Goal: Navigation & Orientation: Find specific page/section

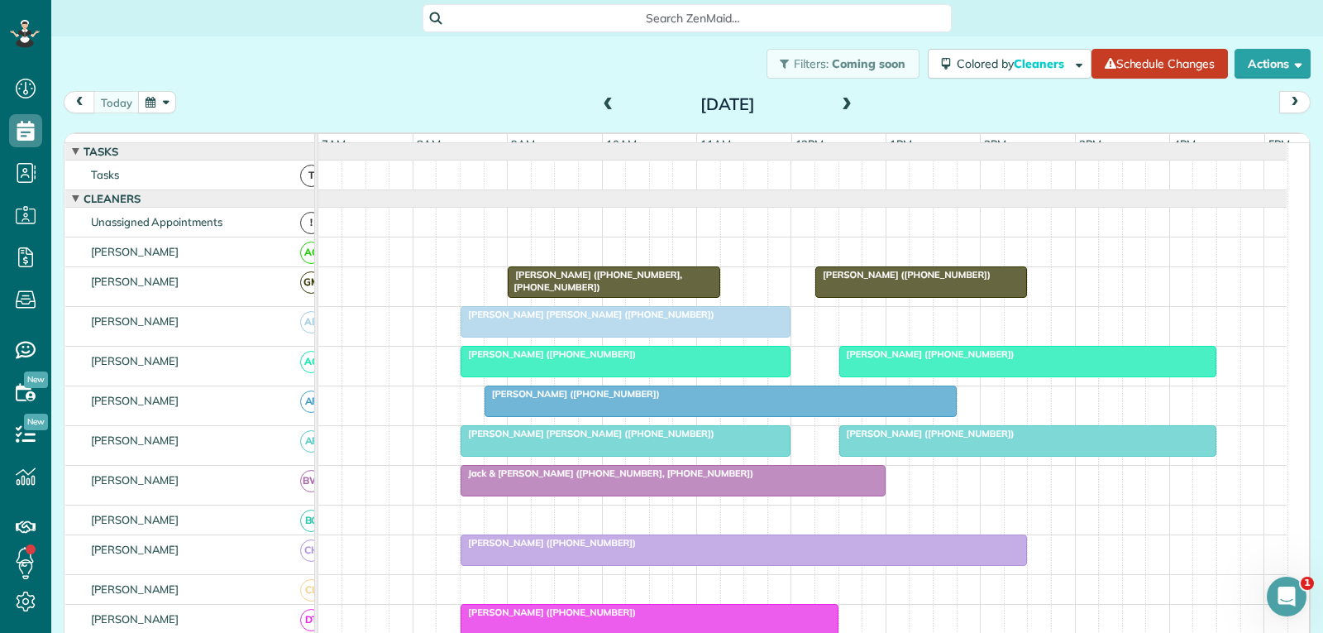
click at [722, 337] on div at bounding box center [625, 322] width 328 height 30
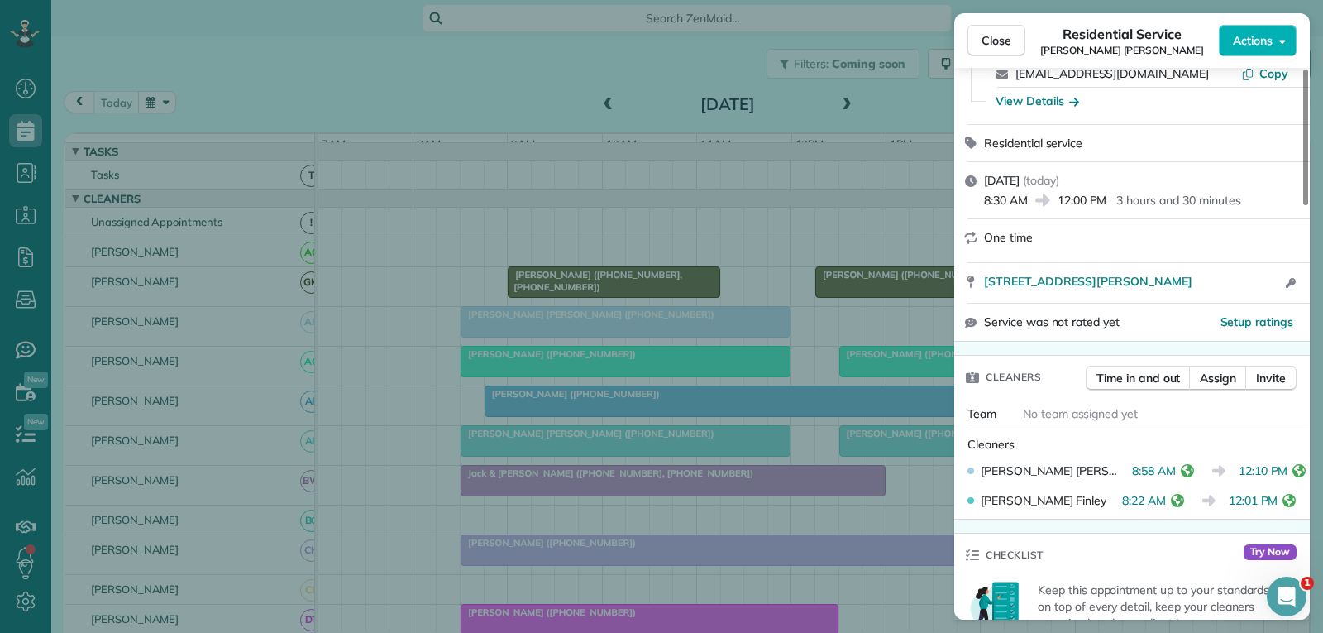
scroll to position [165, 0]
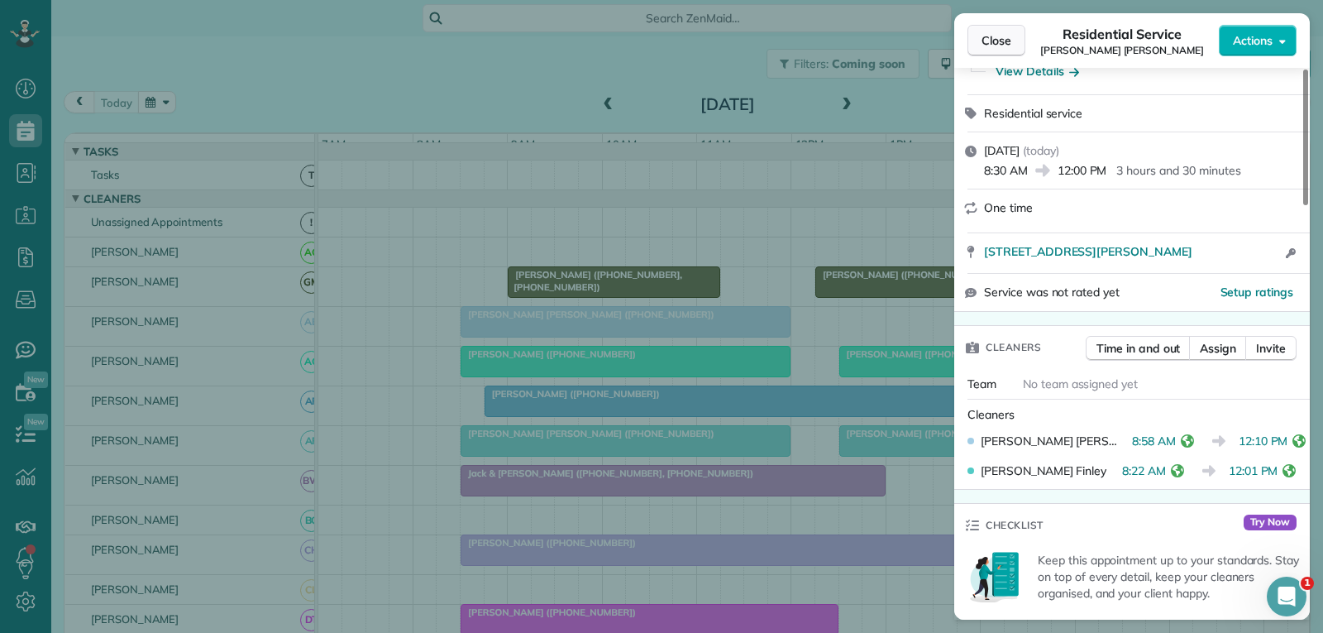
click at [1003, 27] on button "Close" at bounding box center [996, 40] width 58 height 31
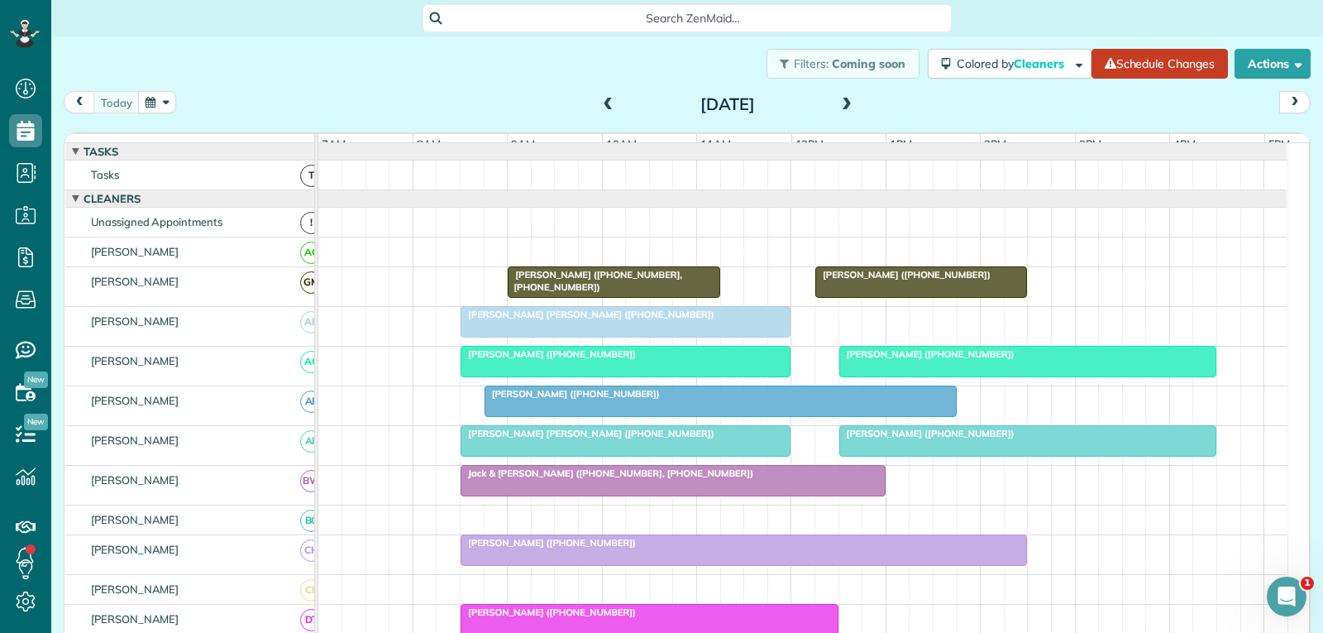
click at [728, 360] on div "[PERSON_NAME] ([PHONE_NUMBER])" at bounding box center [626, 354] width 320 height 12
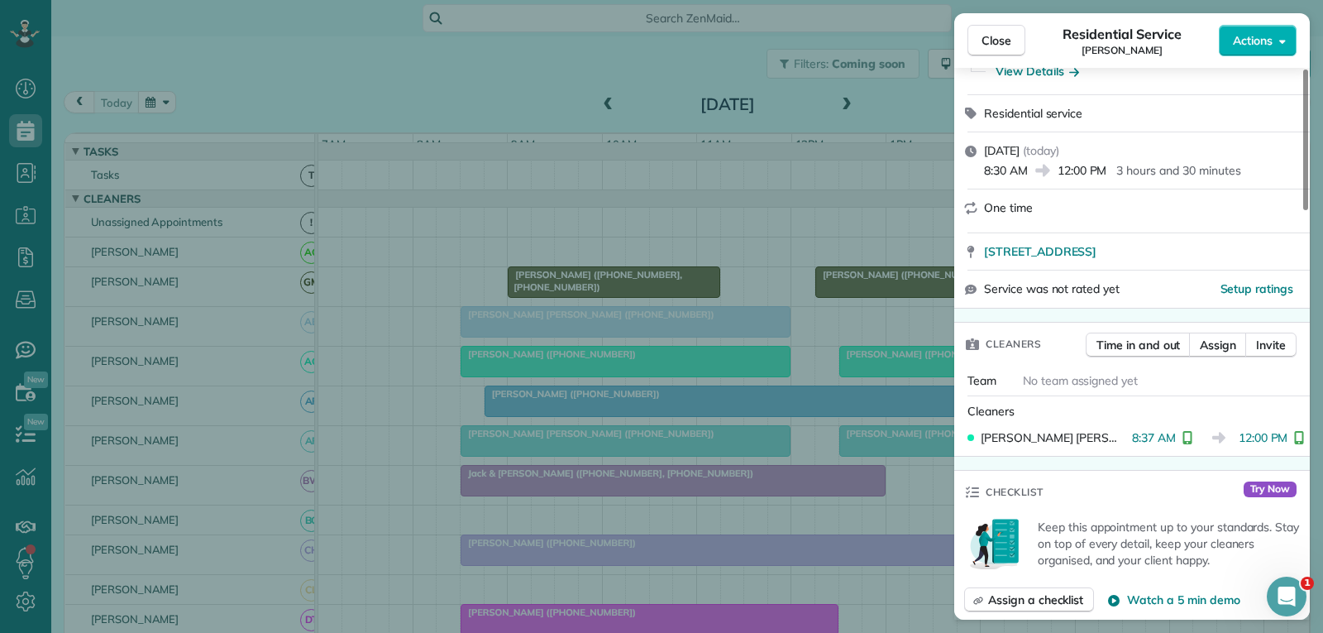
scroll to position [249, 0]
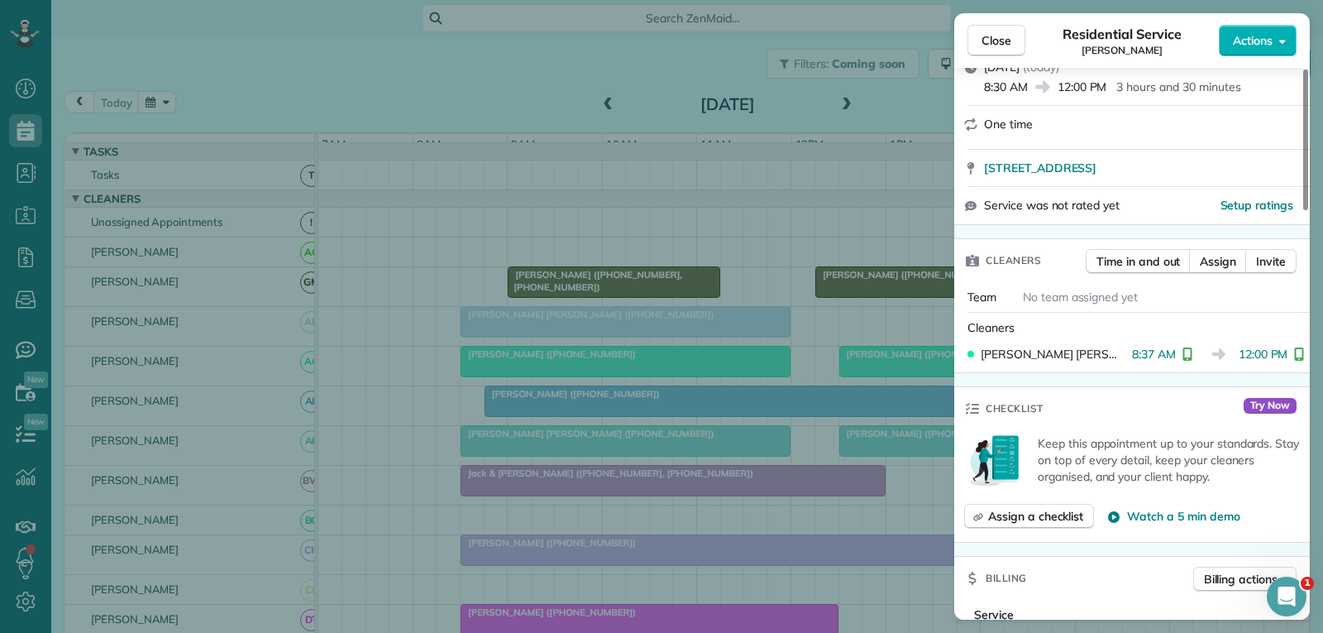
drag, startPoint x: 996, startPoint y: 41, endPoint x: 999, endPoint y: 104, distance: 63.7
click at [996, 41] on span "Close" at bounding box center [996, 40] width 30 height 17
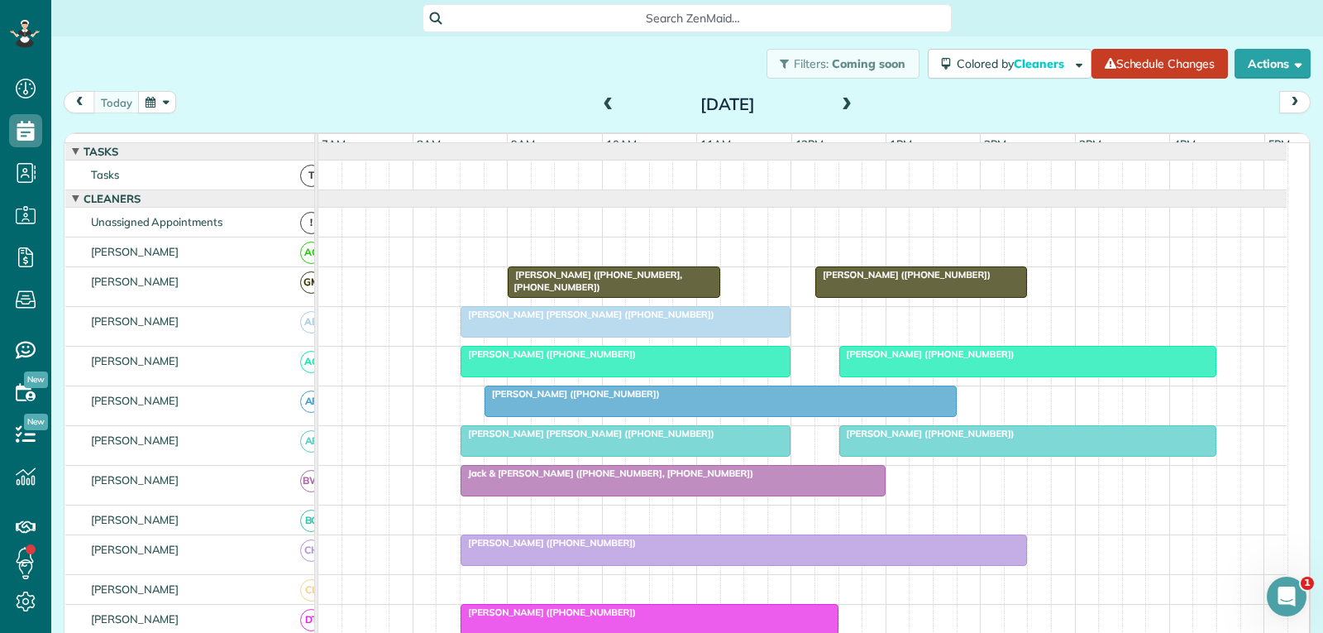
click at [905, 360] on div "[PERSON_NAME] ([PHONE_NUMBER])" at bounding box center [1028, 354] width 368 height 12
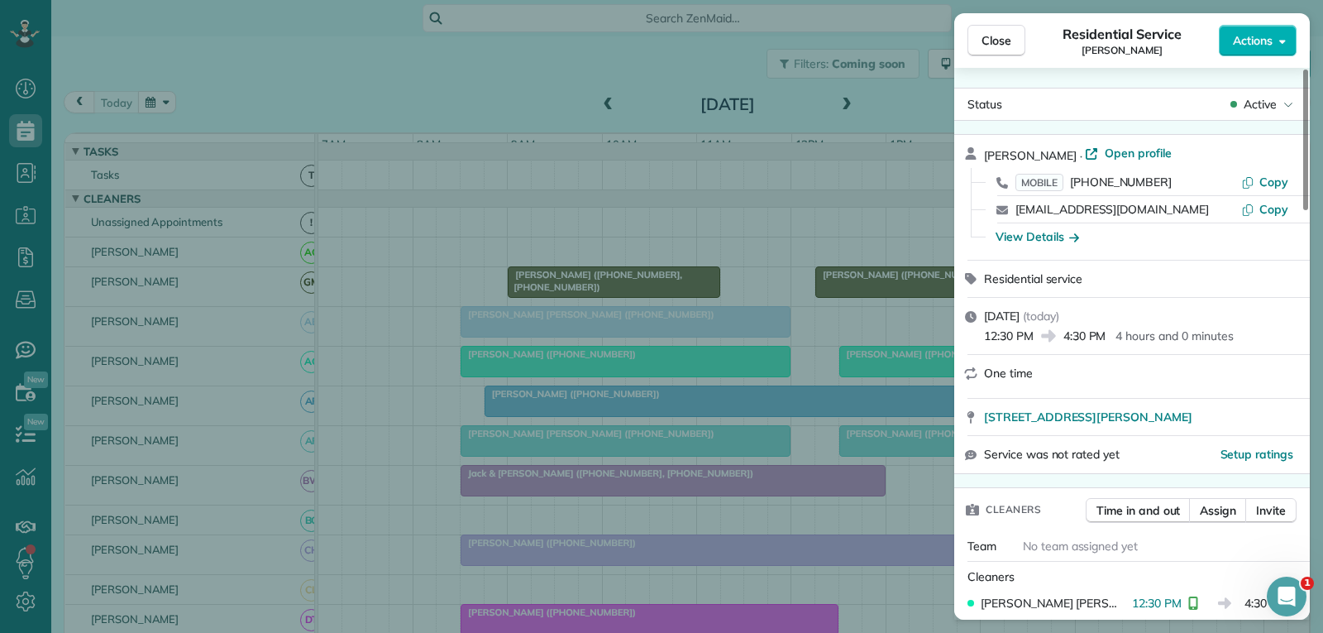
drag, startPoint x: 993, startPoint y: 37, endPoint x: 971, endPoint y: 76, distance: 44.8
click at [993, 38] on span "Close" at bounding box center [996, 40] width 30 height 17
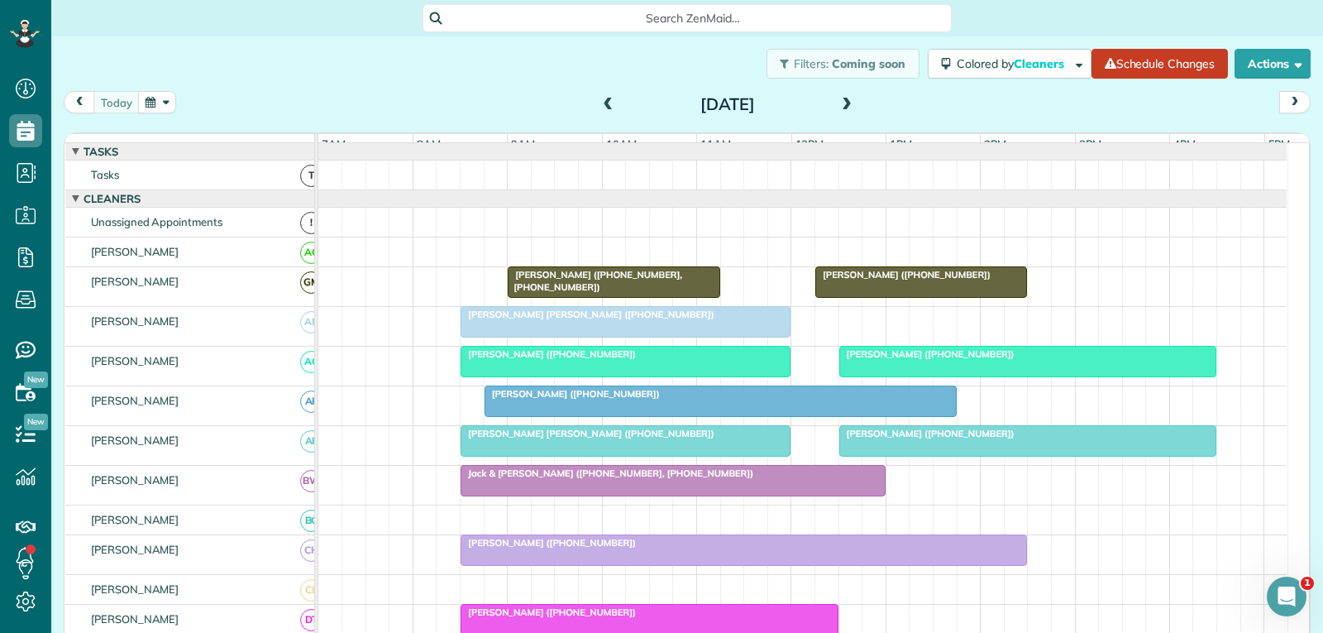
click at [724, 415] on div at bounding box center [720, 401] width 470 height 30
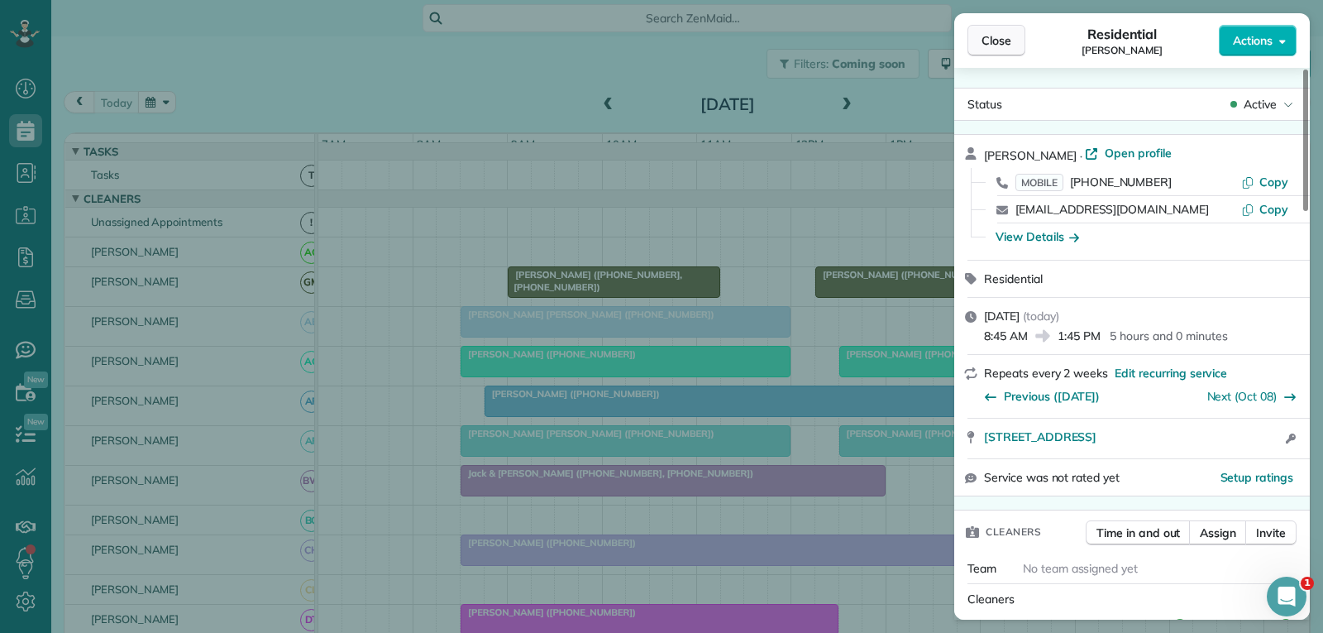
click at [997, 47] on span "Close" at bounding box center [996, 40] width 30 height 17
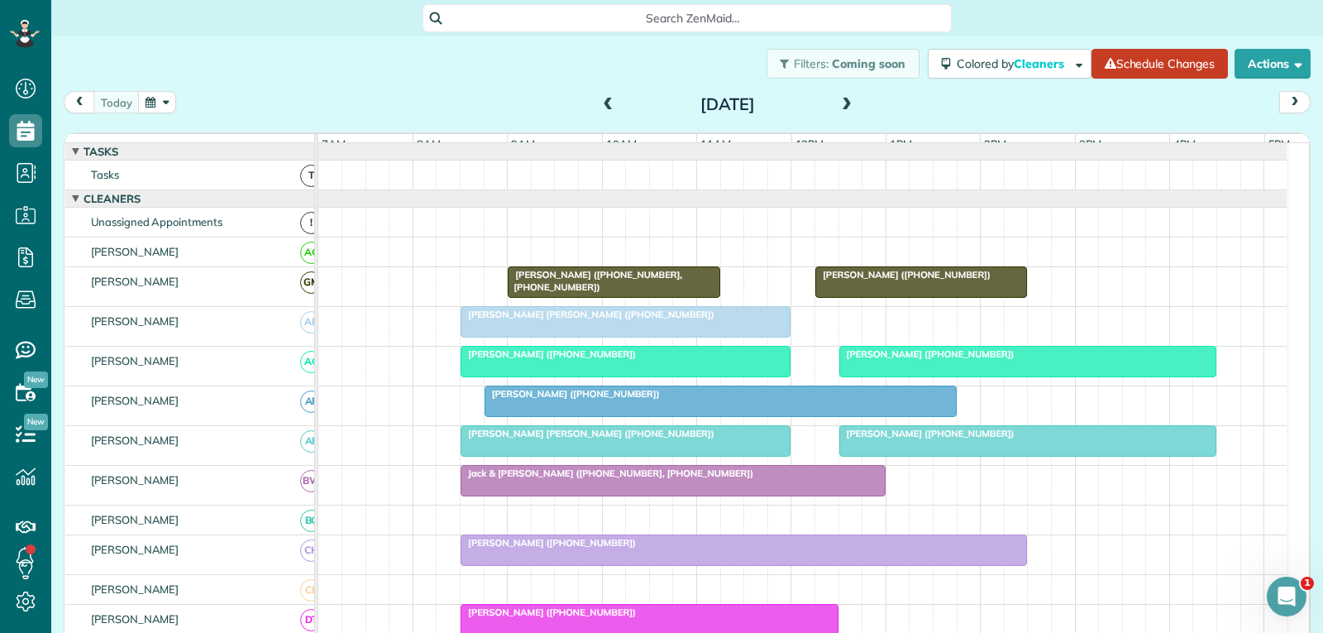
click at [996, 439] on div "[PERSON_NAME] ([PHONE_NUMBER])" at bounding box center [1028, 433] width 368 height 12
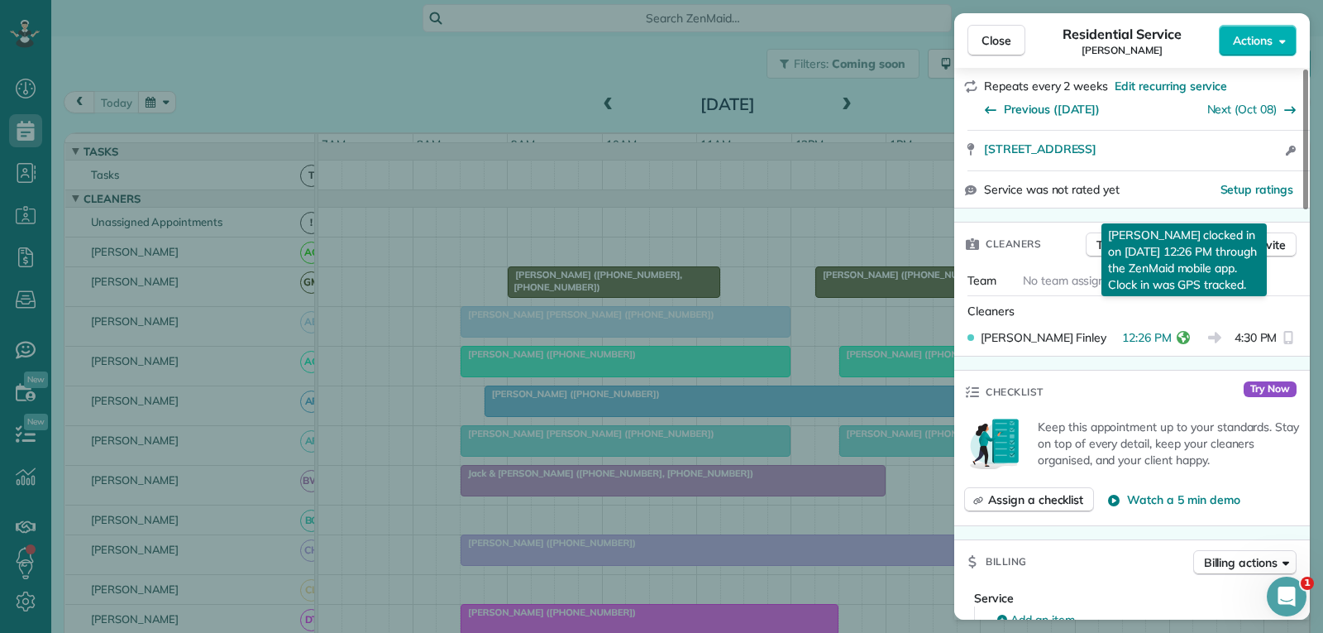
scroll to position [331, 0]
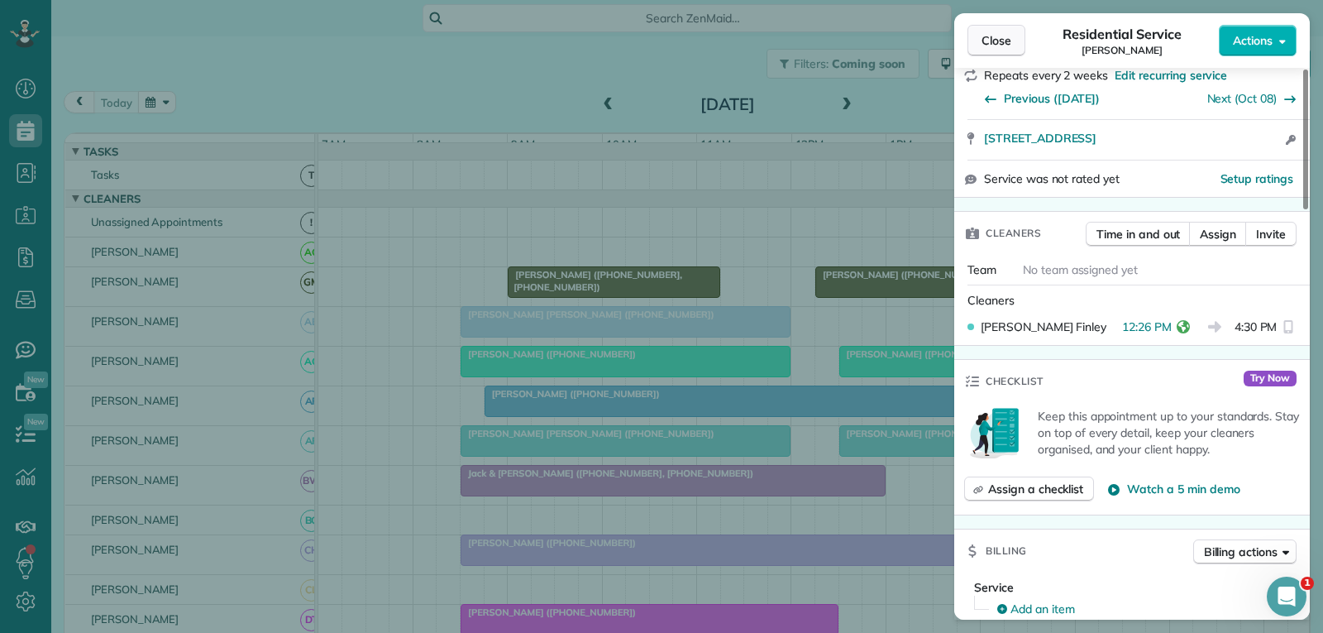
click at [1005, 41] on span "Close" at bounding box center [996, 40] width 30 height 17
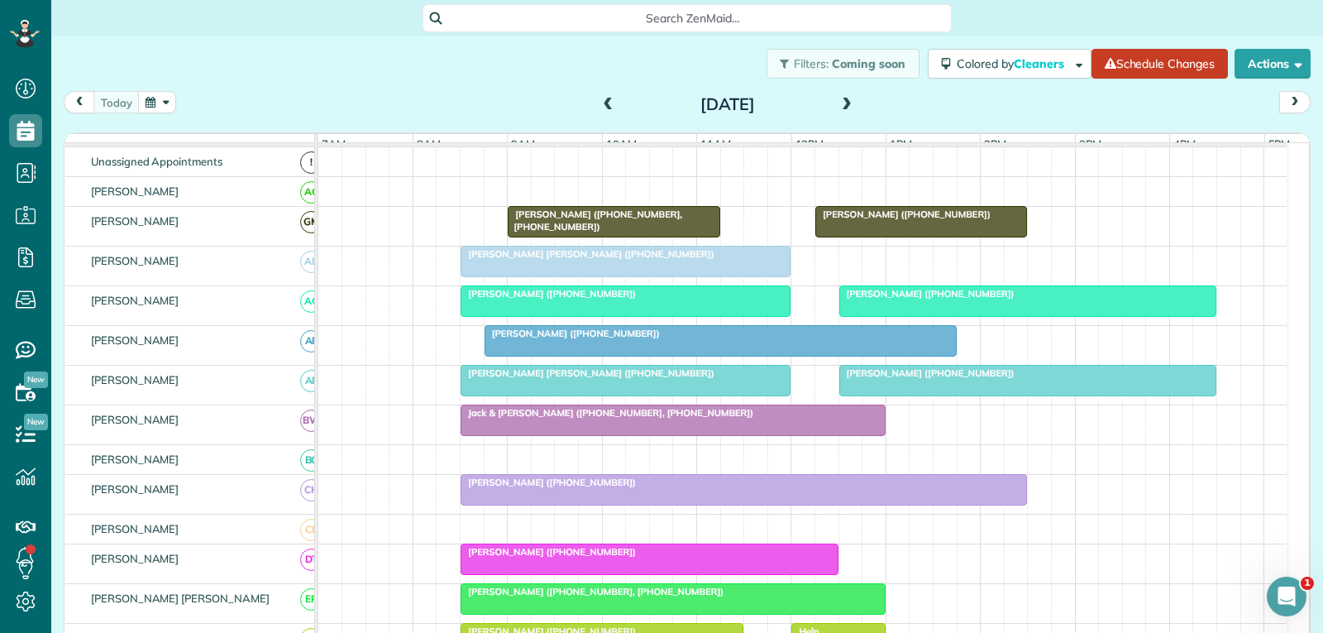
scroll to position [83, 0]
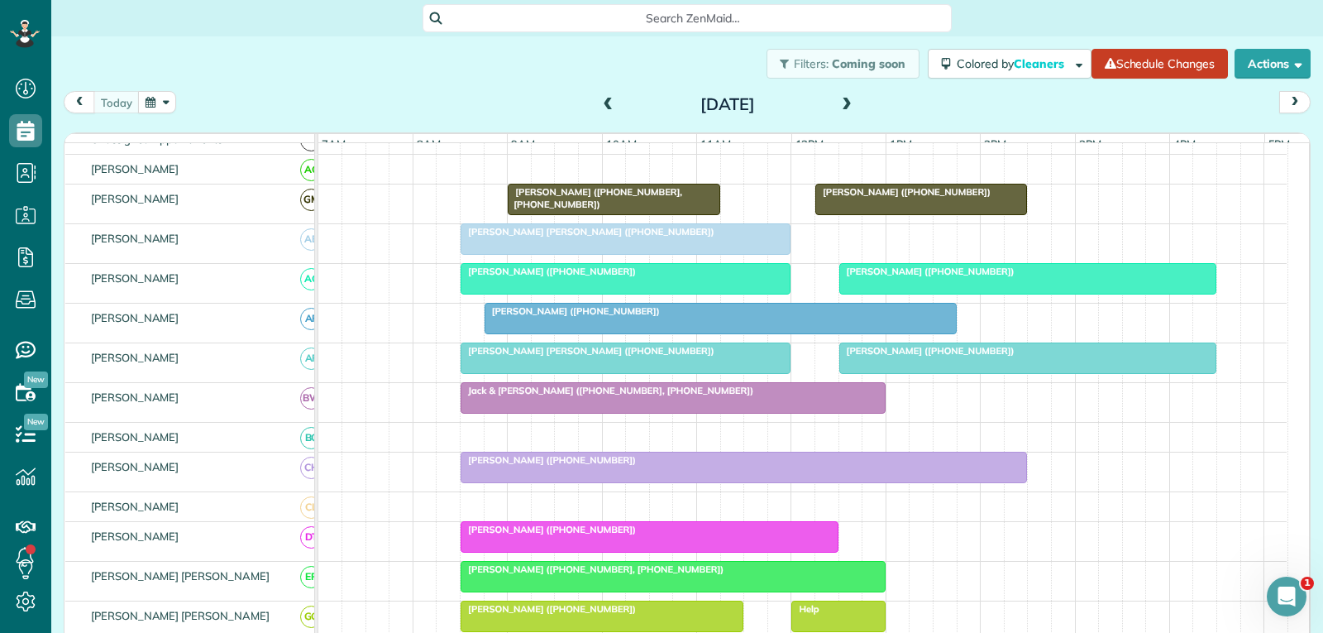
click at [738, 410] on div at bounding box center [672, 398] width 423 height 30
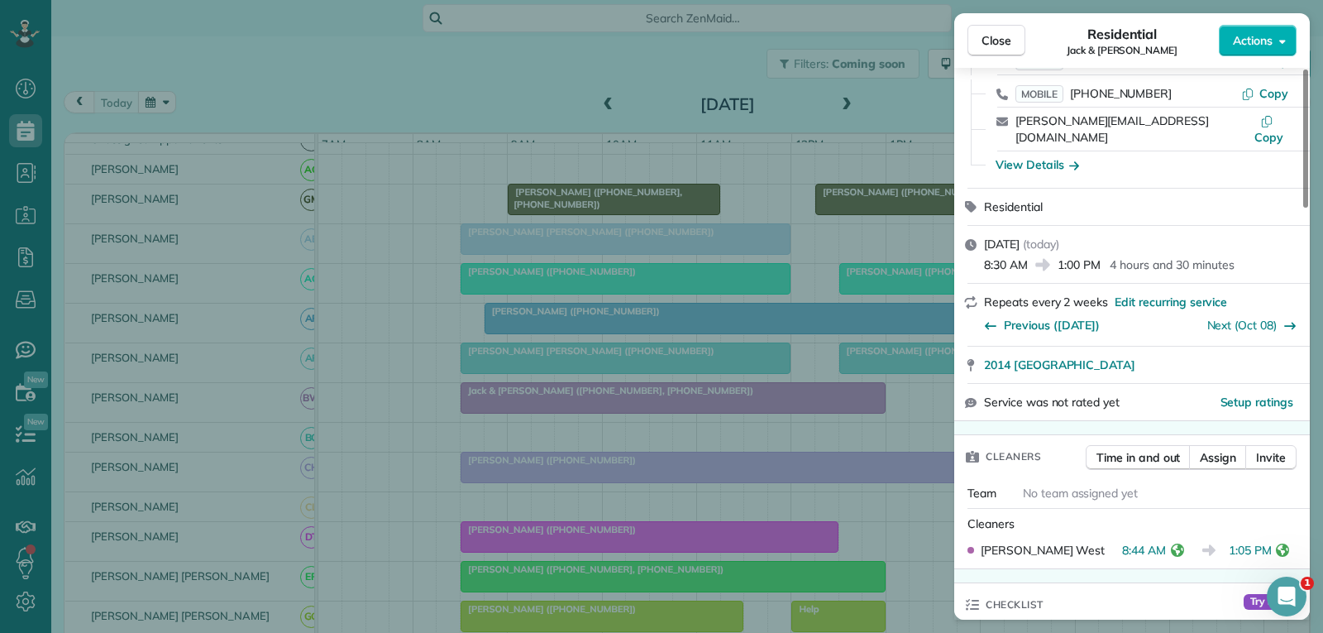
scroll to position [165, 0]
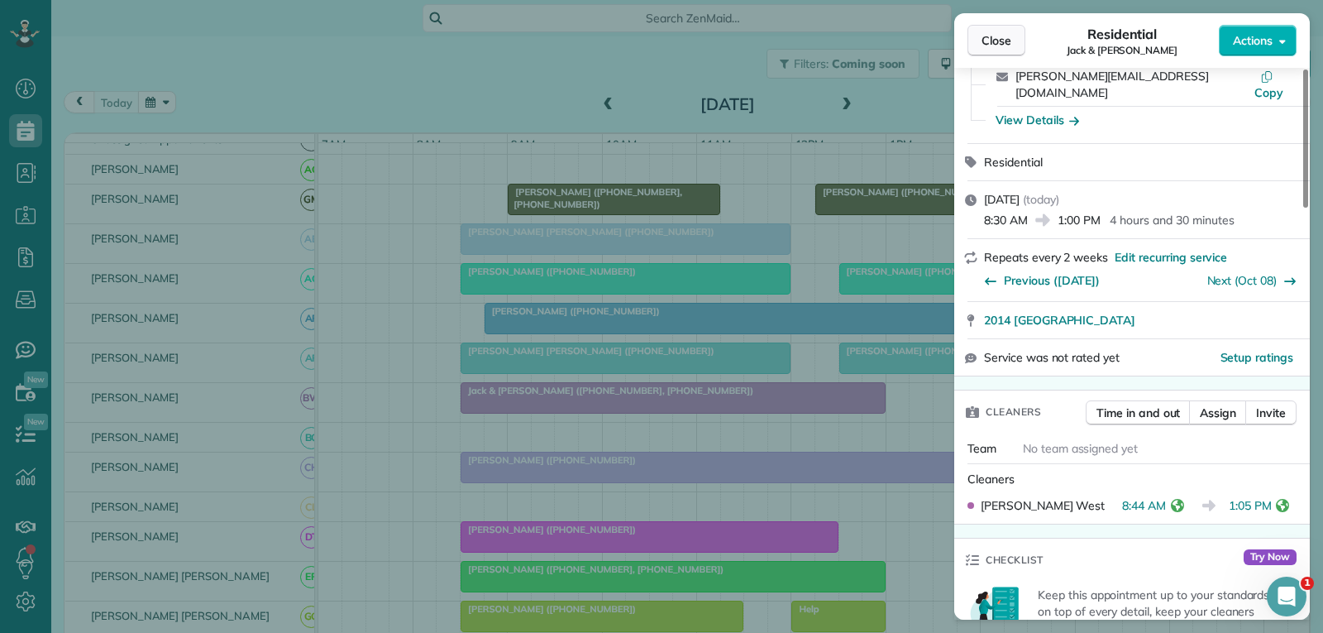
click at [1003, 41] on span "Close" at bounding box center [996, 40] width 30 height 17
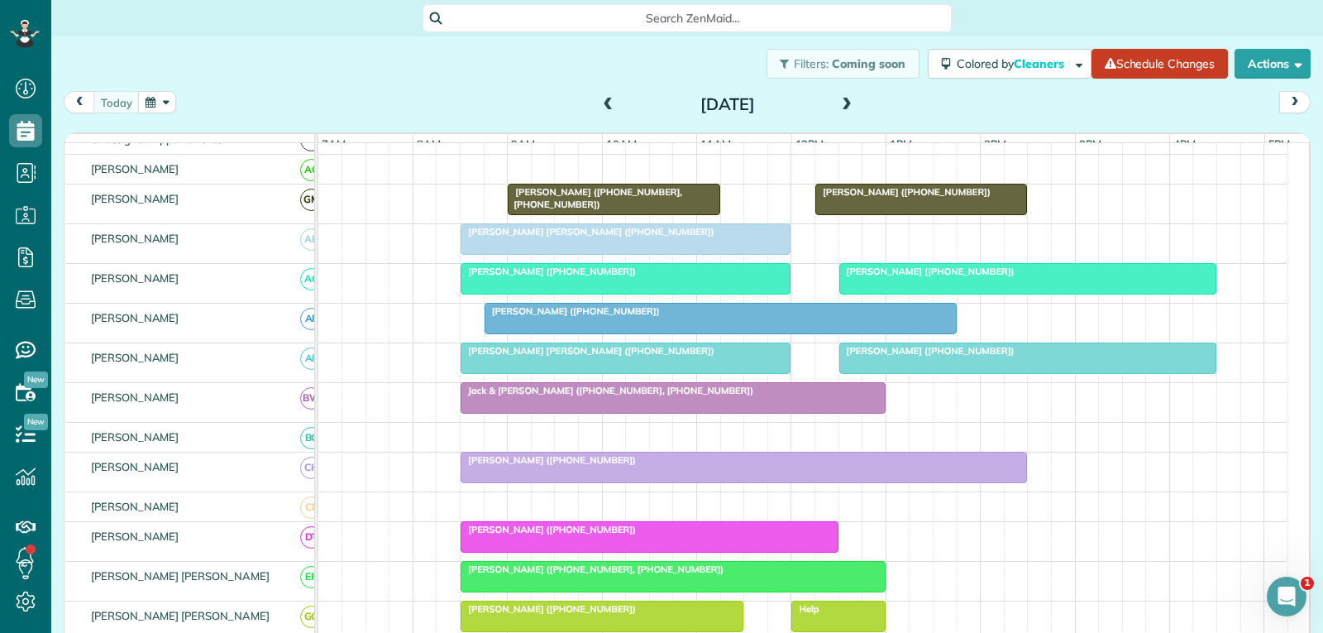
click at [641, 466] on div "[PERSON_NAME] ([PHONE_NUMBER])" at bounding box center [744, 460] width 556 height 12
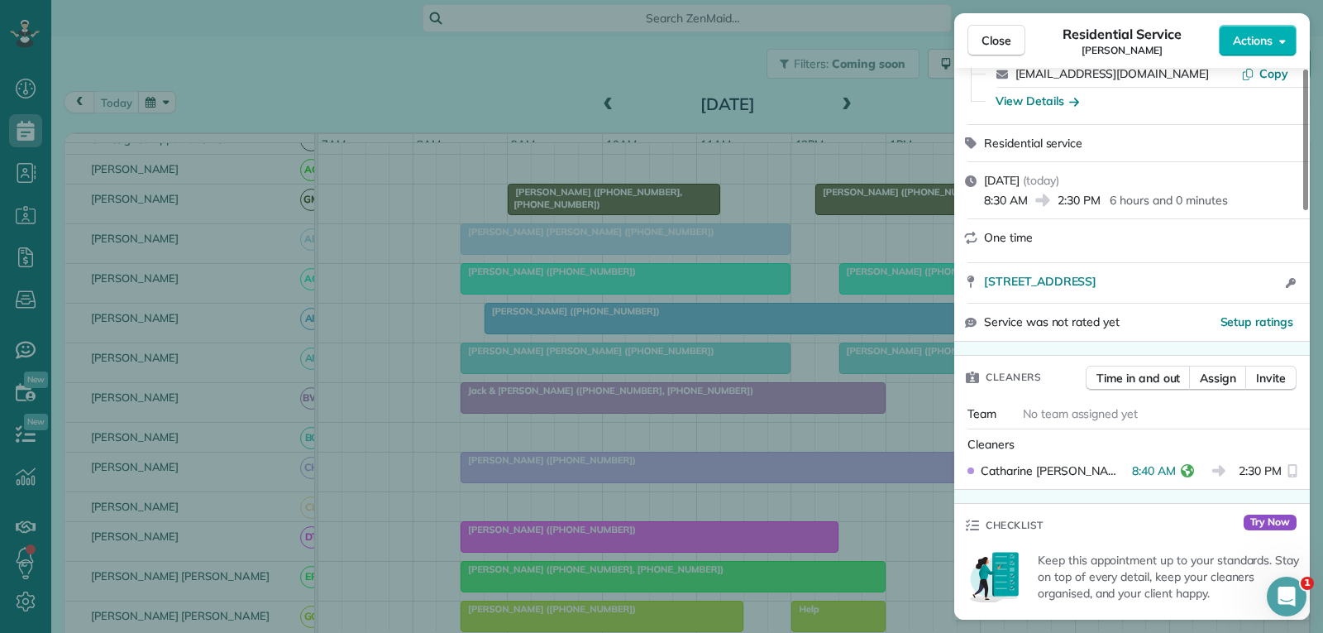
scroll to position [165, 0]
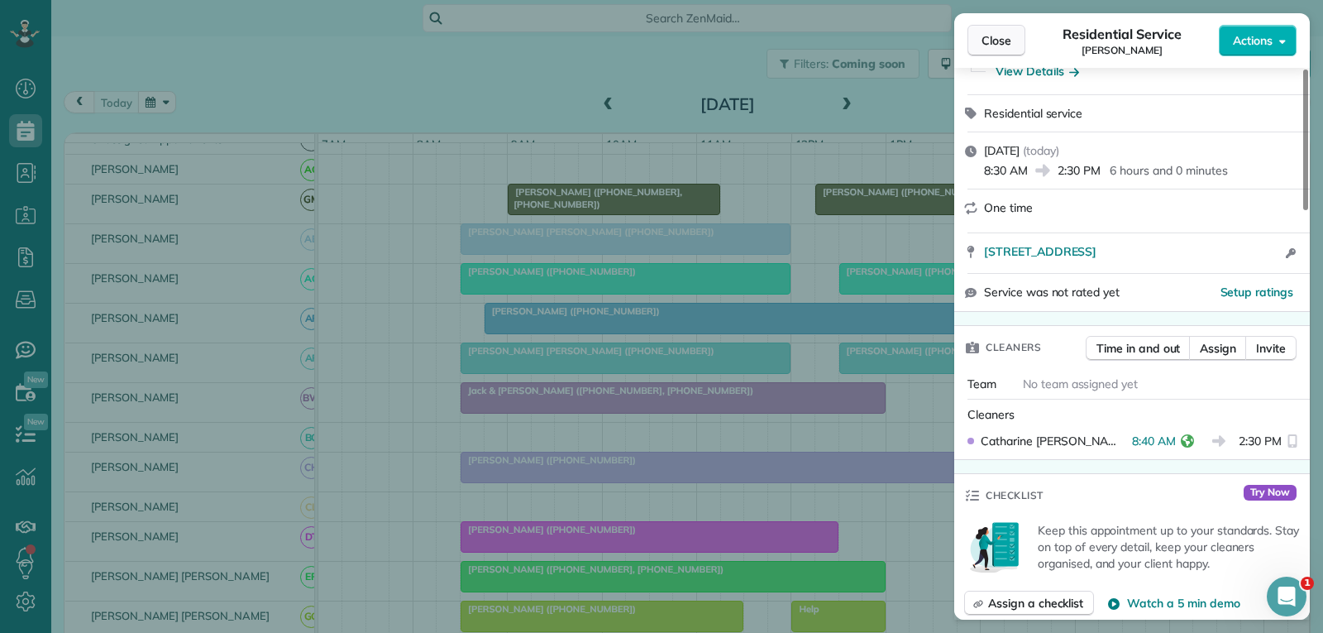
click at [1010, 35] on span "Close" at bounding box center [996, 40] width 30 height 17
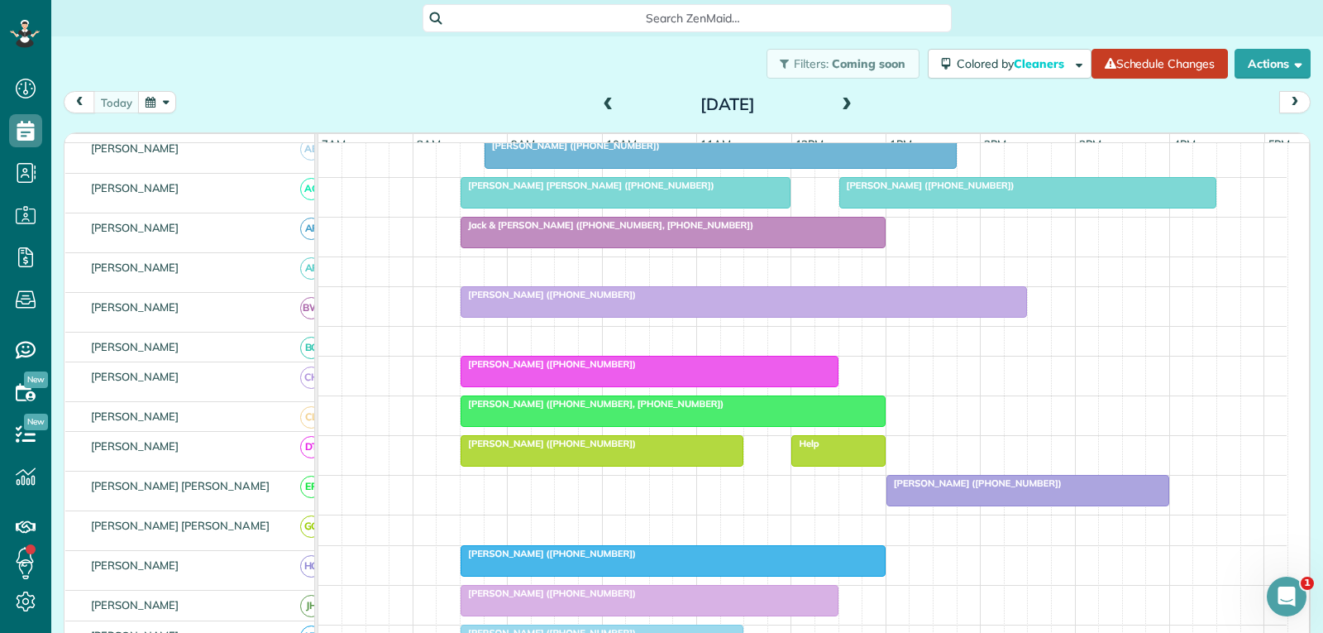
scroll to position [248, 0]
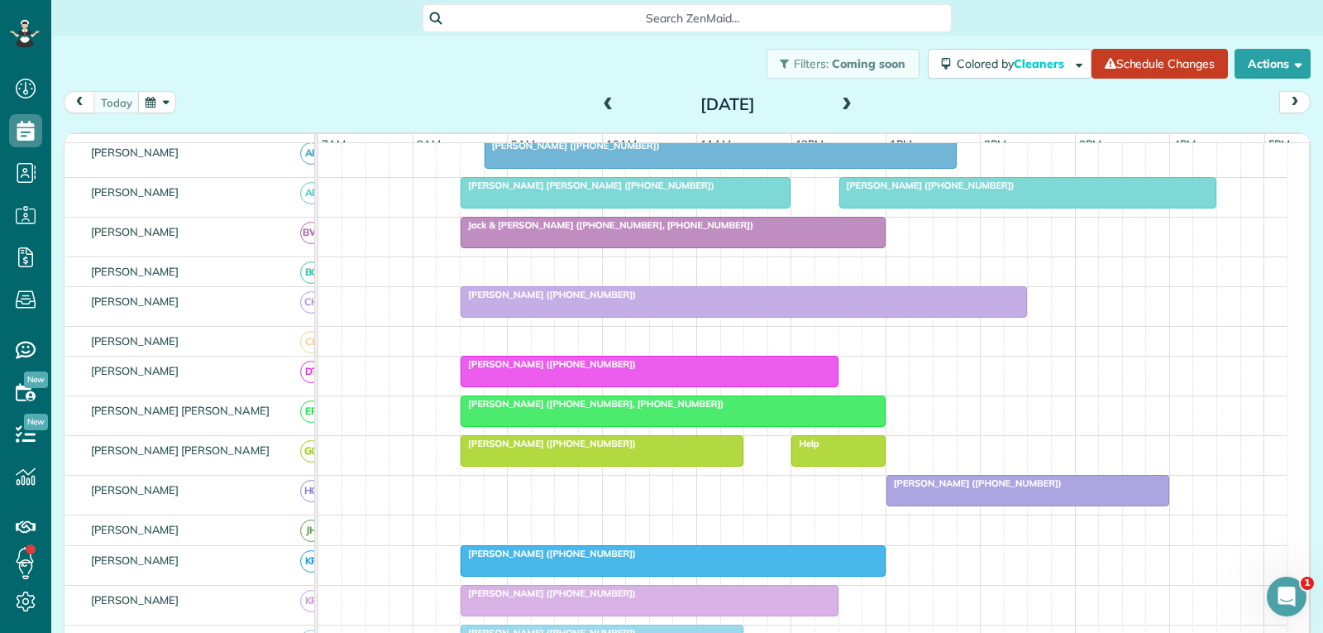
click at [747, 370] on div "[PERSON_NAME] ([PHONE_NUMBER])" at bounding box center [650, 364] width 368 height 12
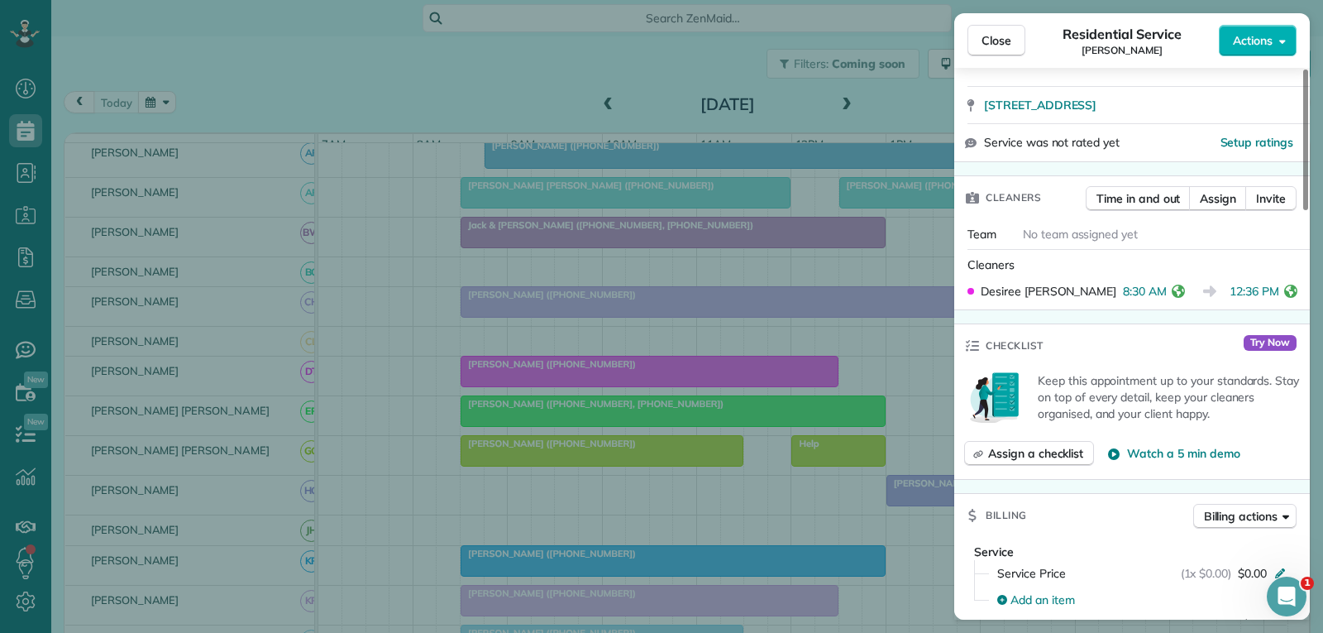
scroll to position [331, 0]
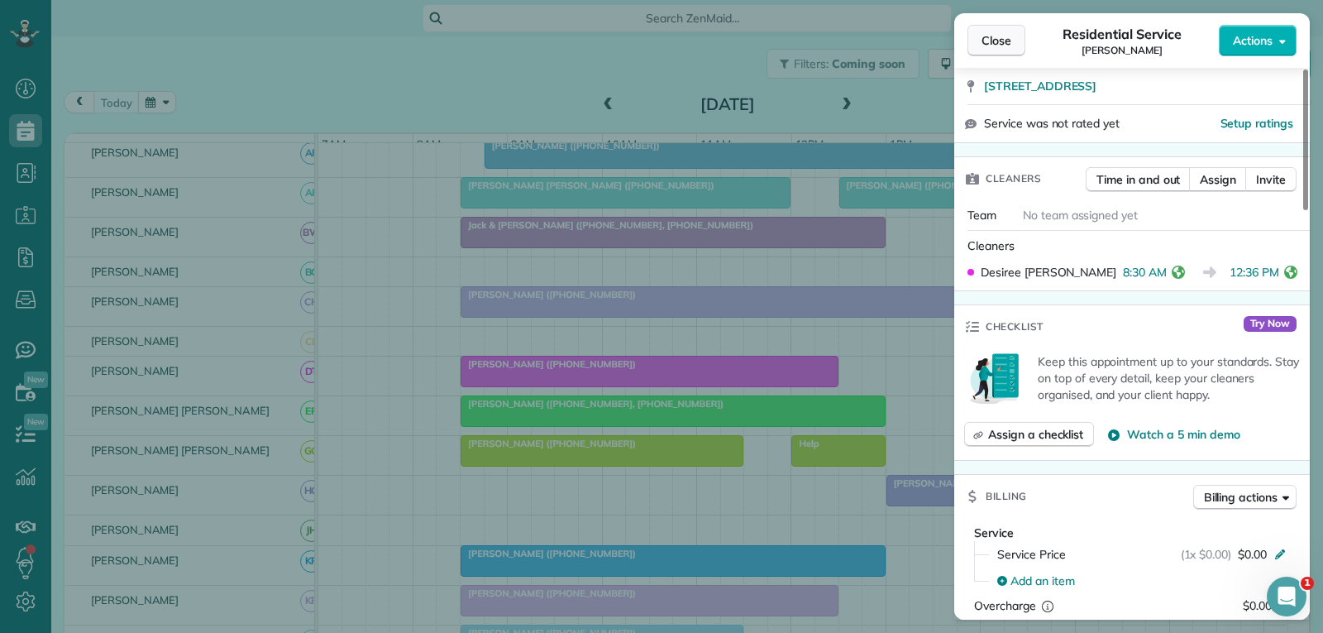
click at [1015, 32] on button "Close" at bounding box center [996, 40] width 58 height 31
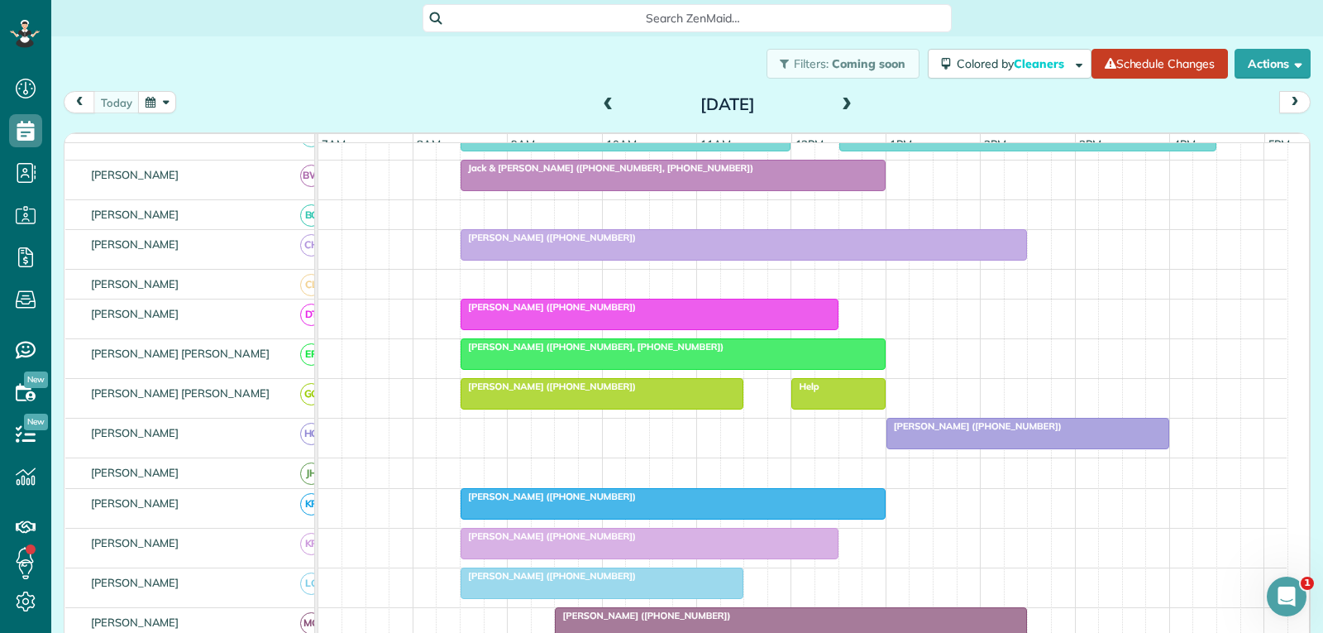
scroll to position [331, 0]
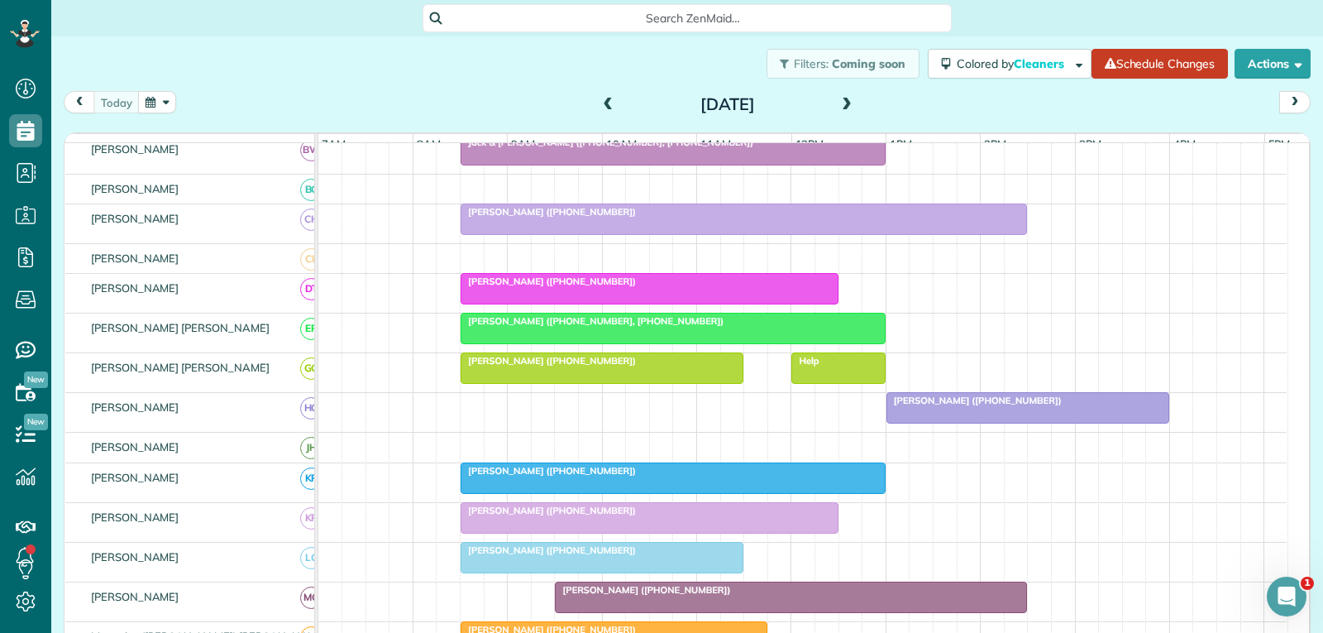
click at [803, 327] on div at bounding box center [672, 328] width 423 height 30
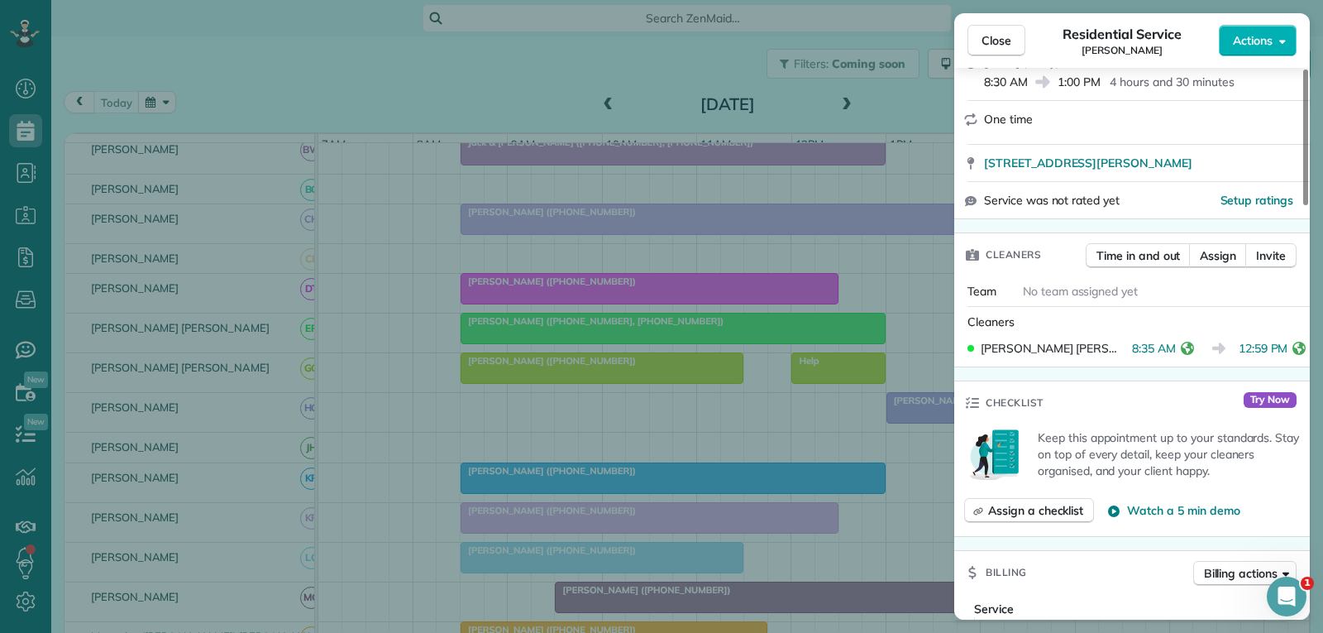
scroll to position [331, 0]
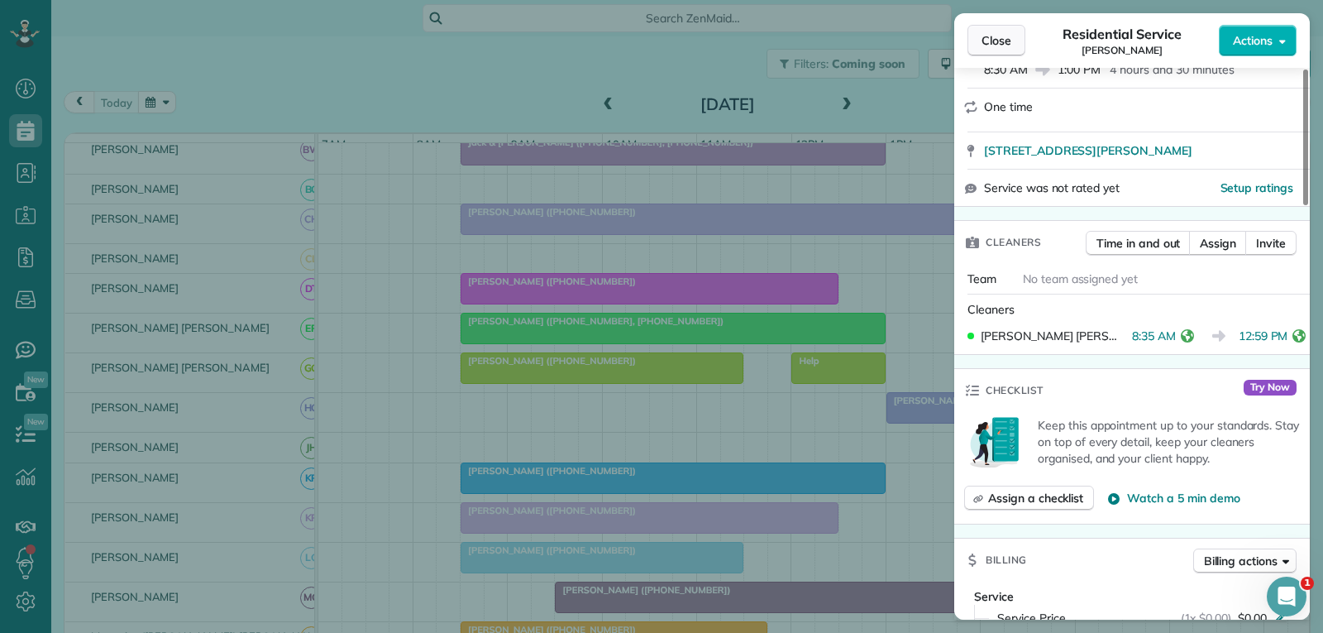
click at [995, 31] on button "Close" at bounding box center [996, 40] width 58 height 31
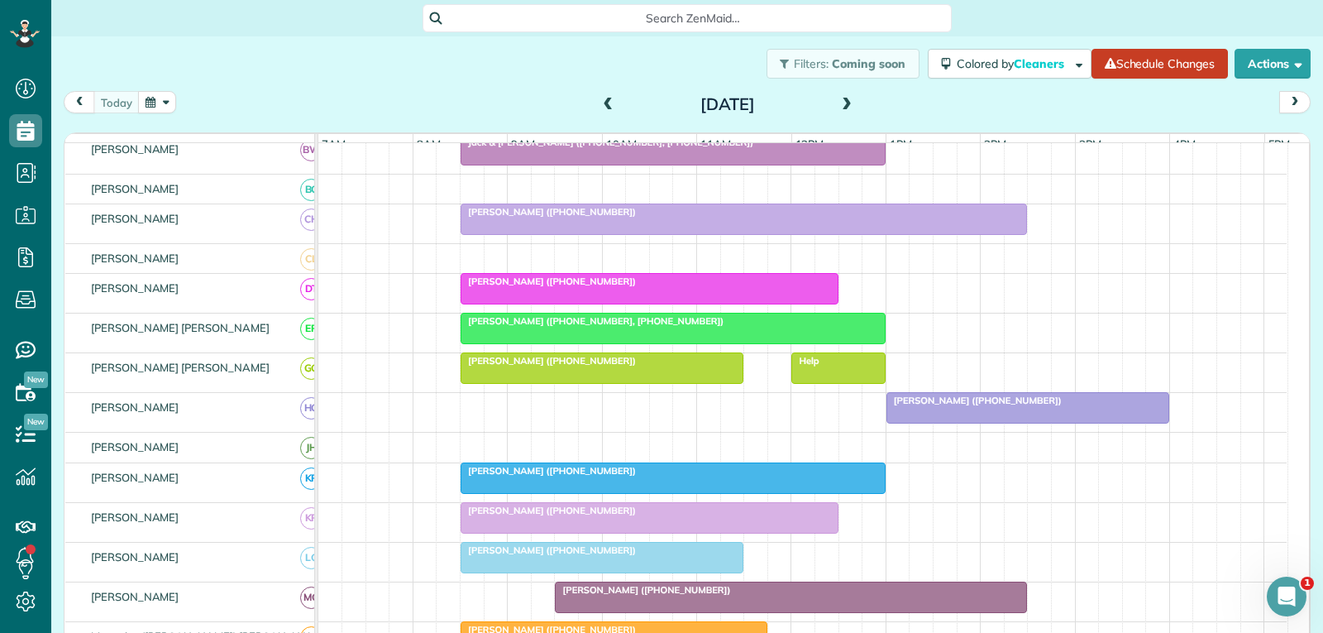
click at [645, 327] on div "[PERSON_NAME] ([PHONE_NUMBER], [PHONE_NUMBER])" at bounding box center [673, 321] width 415 height 12
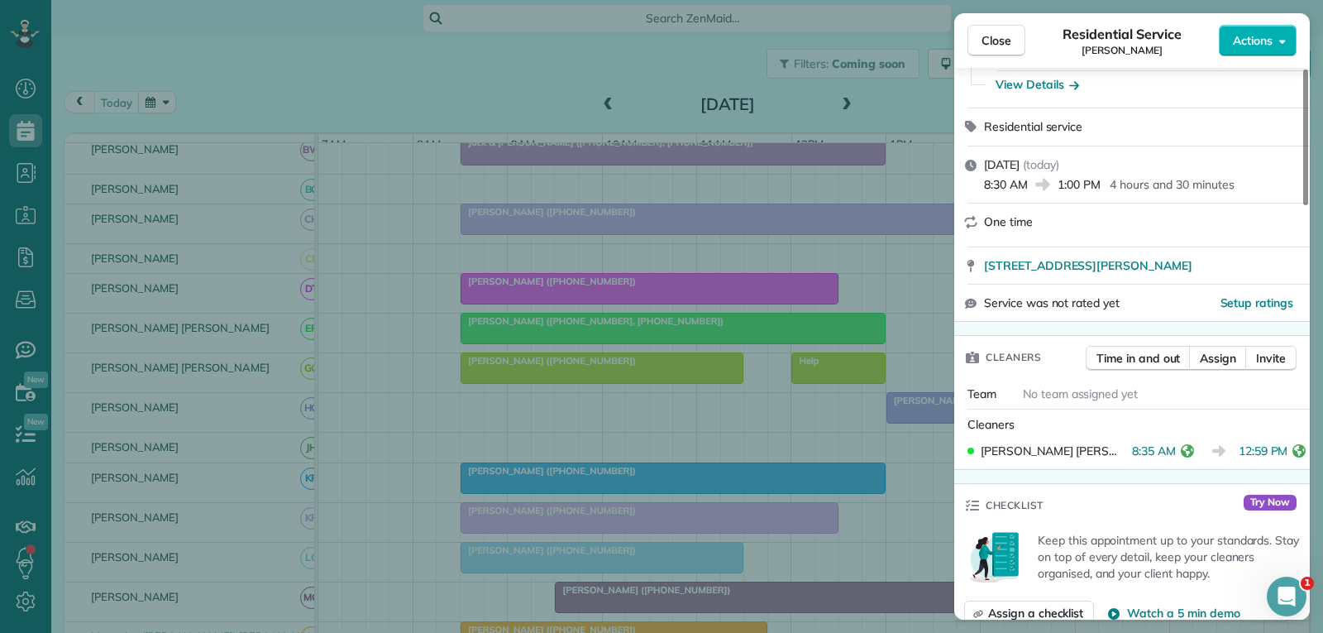
scroll to position [248, 0]
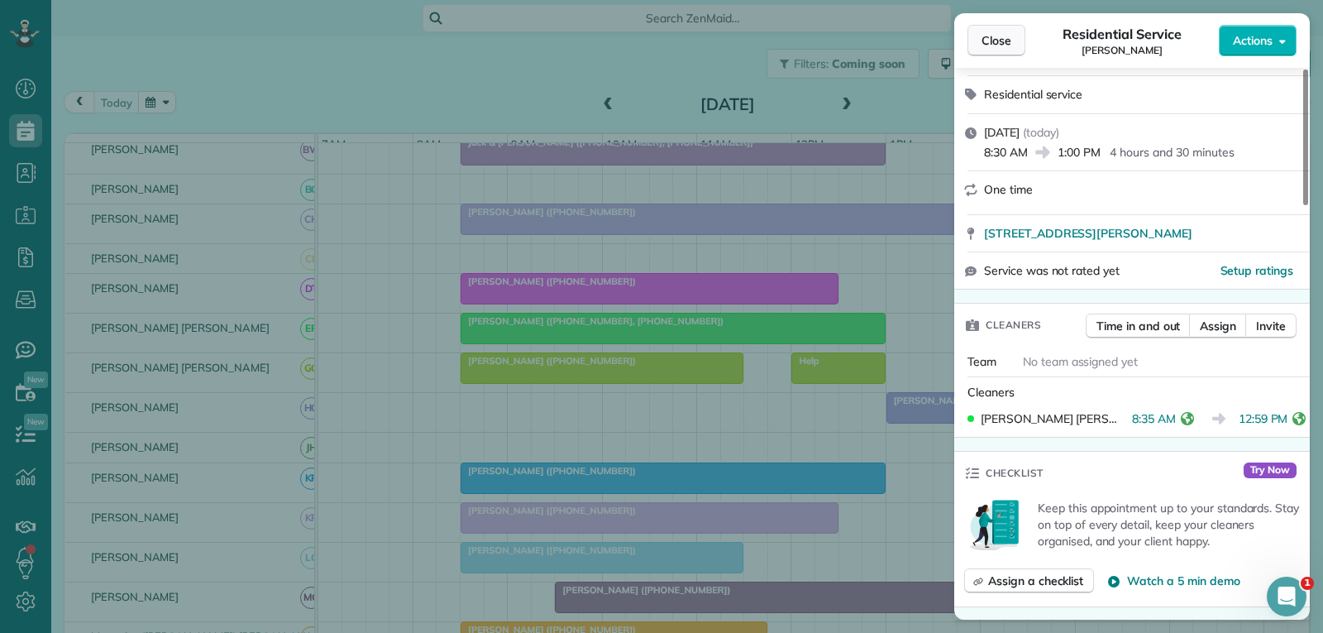
click at [1001, 41] on span "Close" at bounding box center [996, 40] width 30 height 17
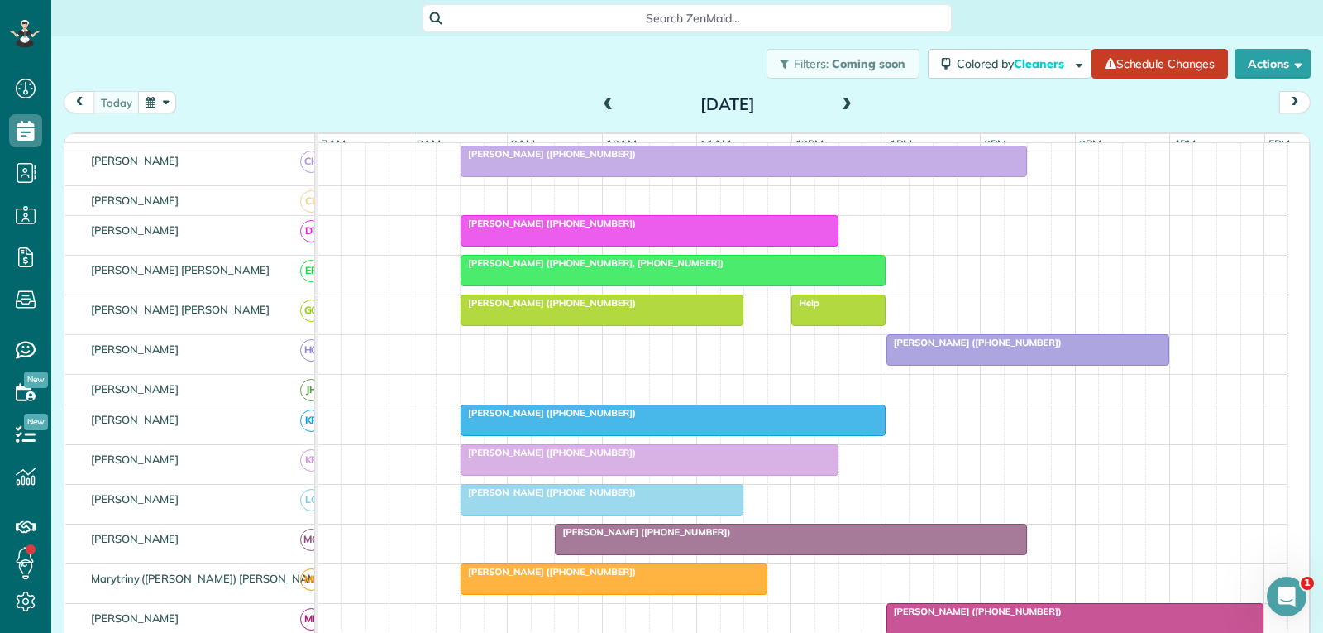
scroll to position [413, 0]
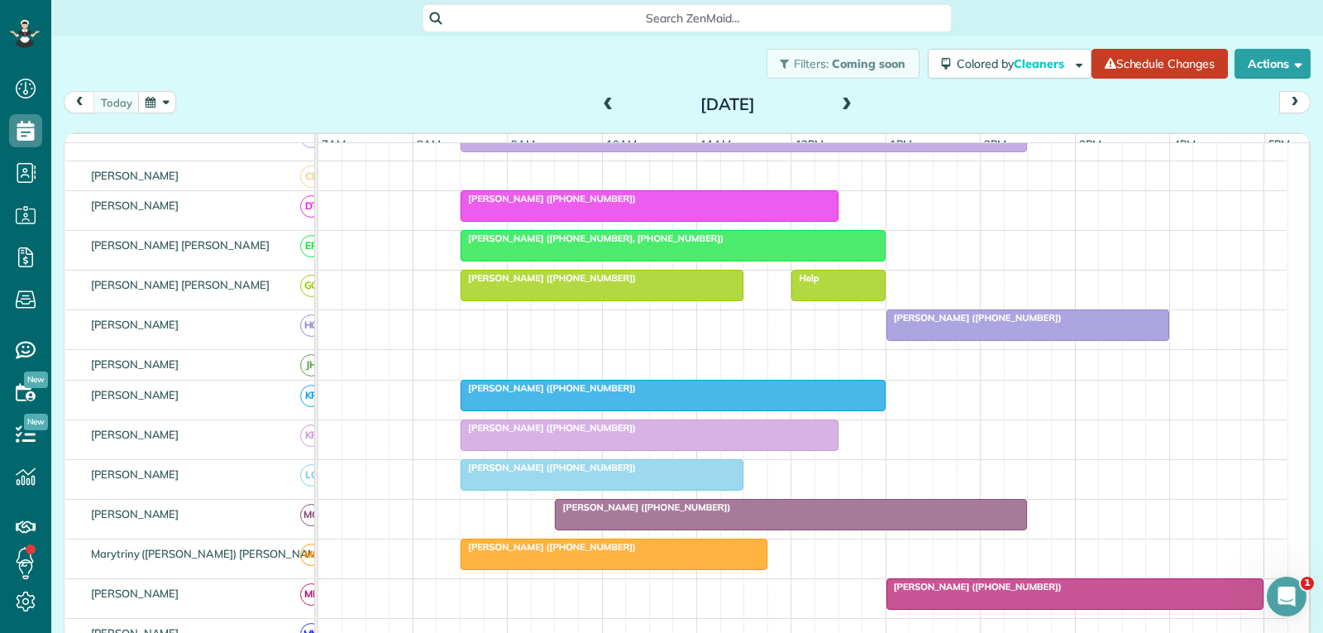
click at [658, 284] on div "[PERSON_NAME] ([PHONE_NUMBER])" at bounding box center [602, 278] width 273 height 12
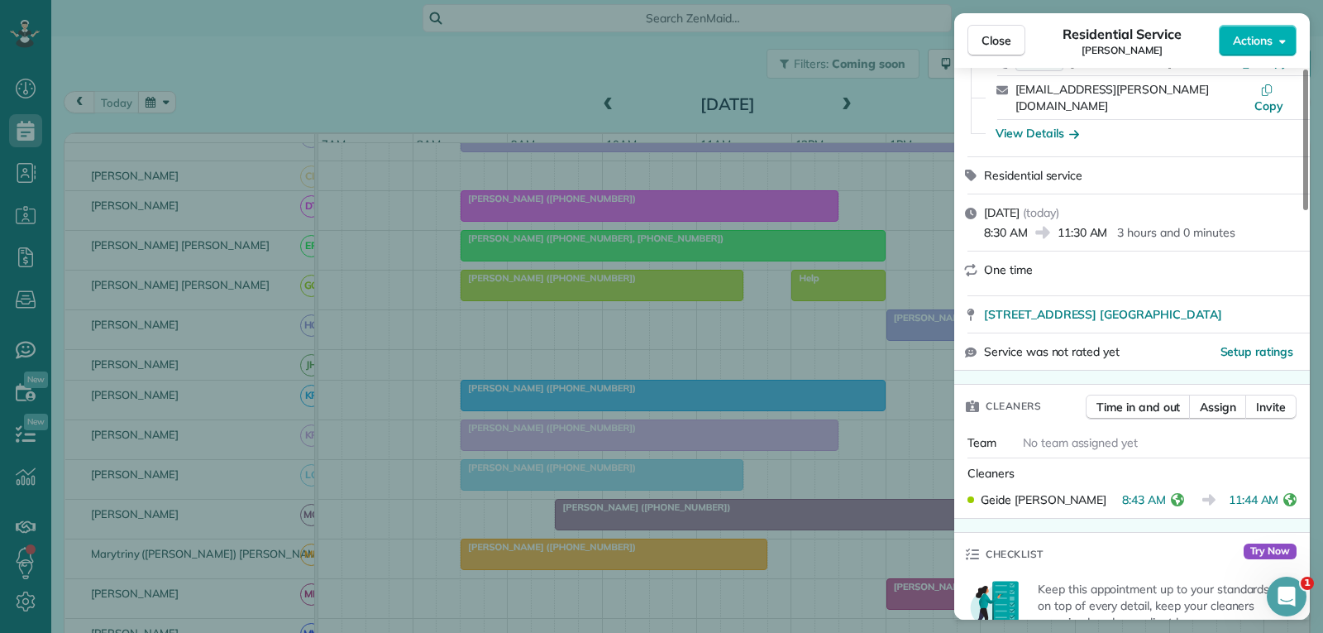
scroll to position [165, 0]
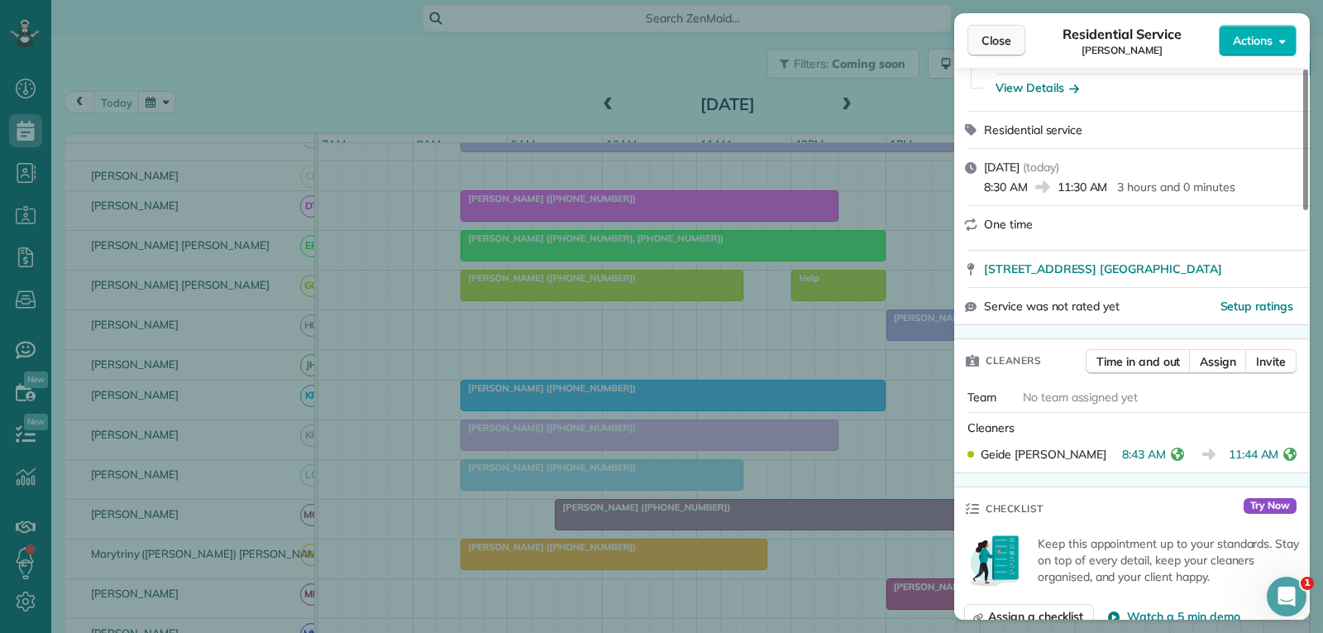
drag, startPoint x: 1001, startPoint y: 40, endPoint x: 958, endPoint y: 95, distance: 70.1
click at [1001, 41] on span "Close" at bounding box center [996, 40] width 30 height 17
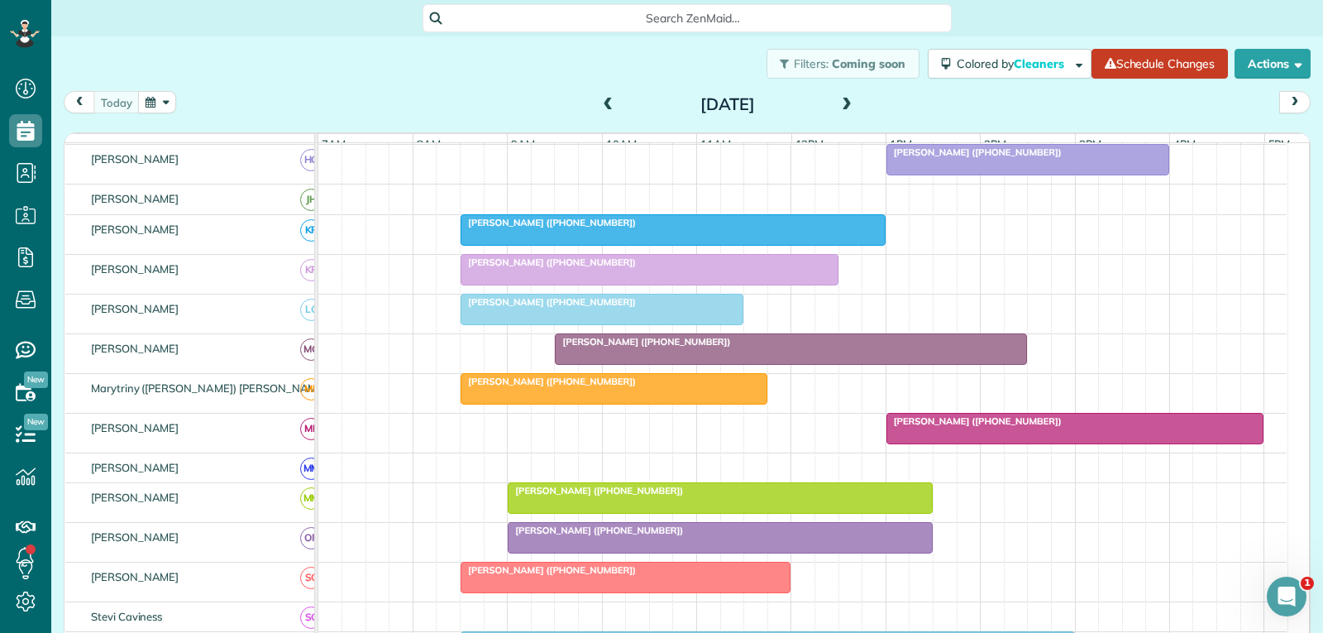
scroll to position [413, 0]
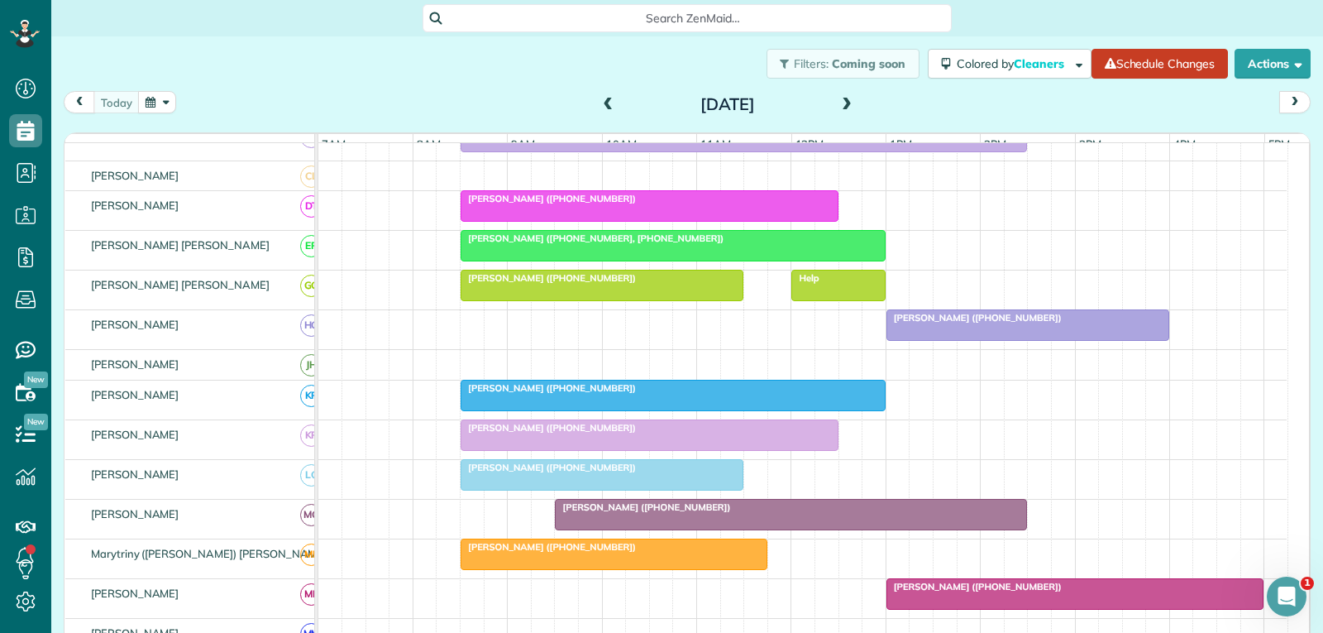
click at [846, 300] on div at bounding box center [838, 285] width 92 height 30
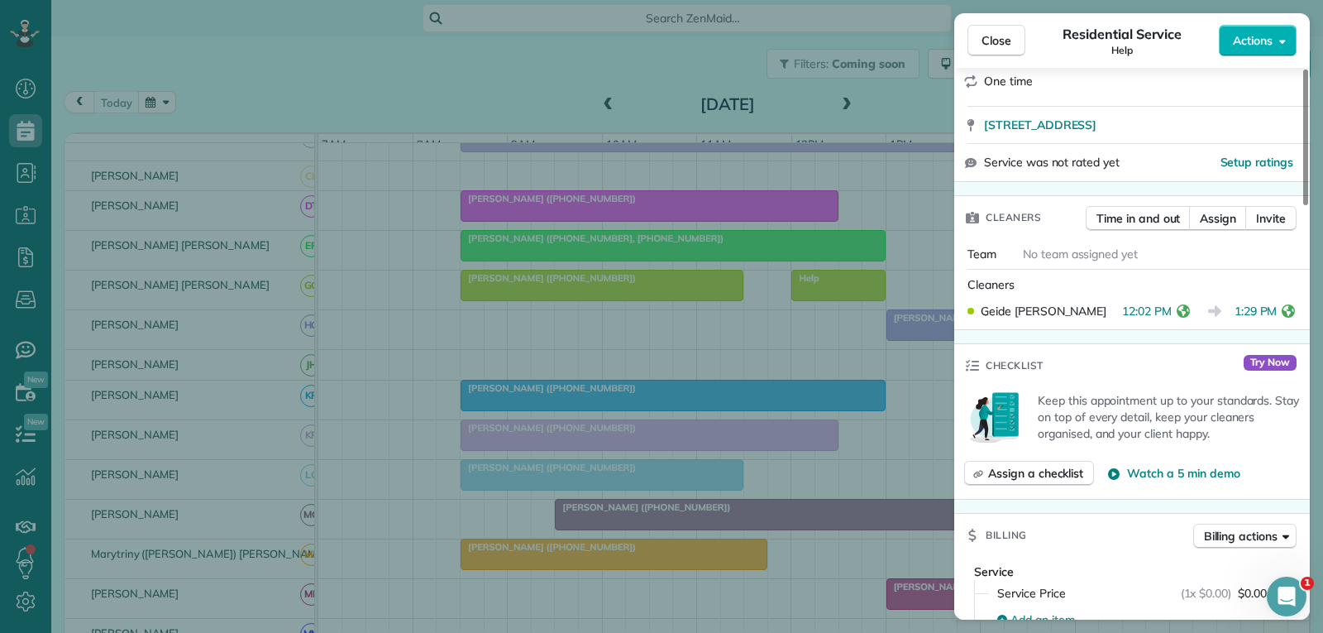
scroll to position [331, 0]
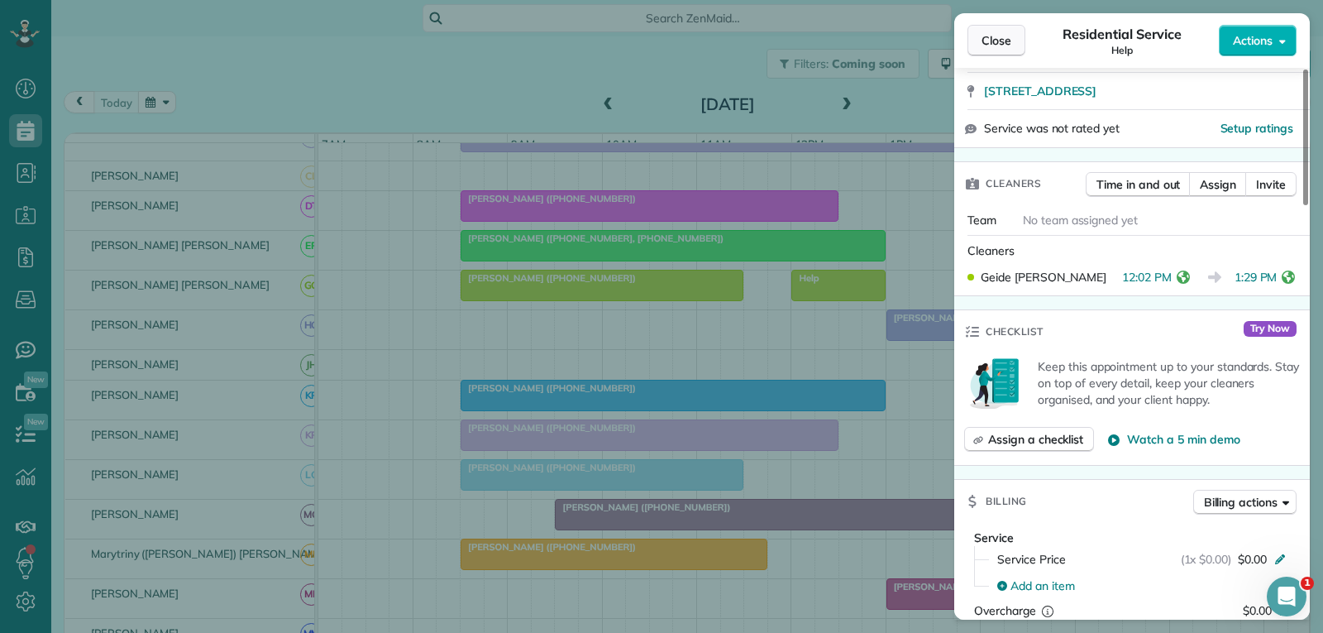
click at [993, 41] on span "Close" at bounding box center [996, 40] width 30 height 17
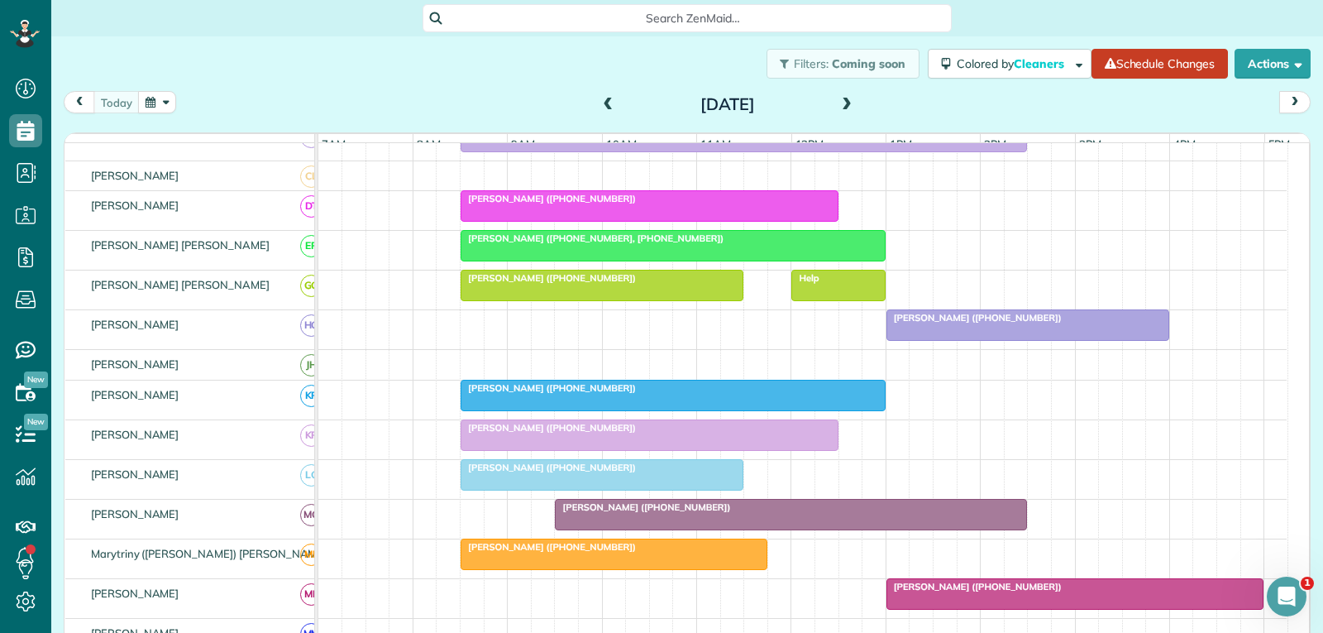
scroll to position [496, 0]
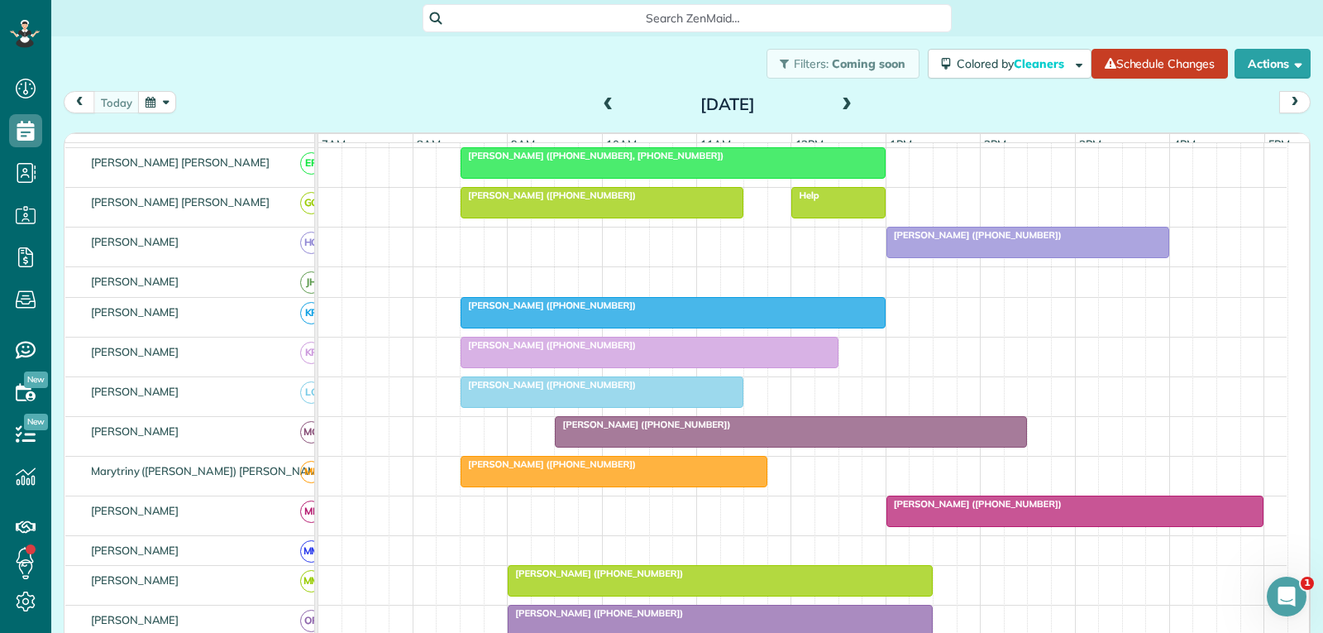
click at [1063, 241] on div "[PERSON_NAME] ([PHONE_NUMBER])" at bounding box center [1027, 235] width 273 height 12
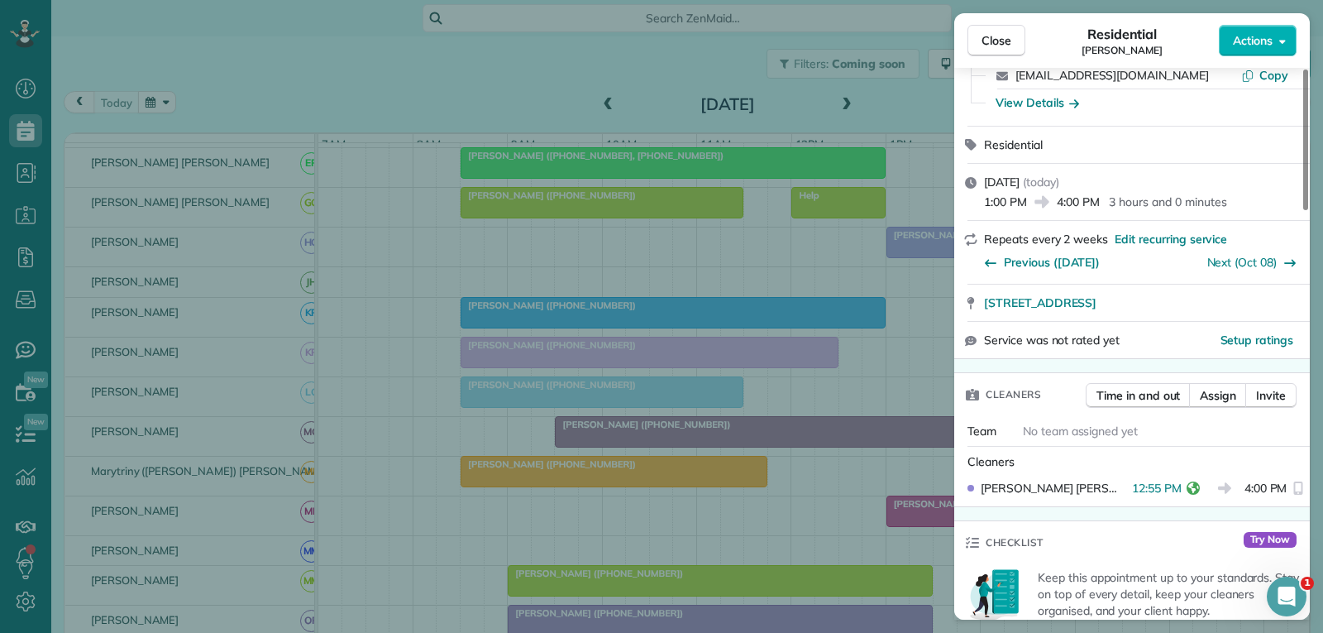
scroll to position [165, 0]
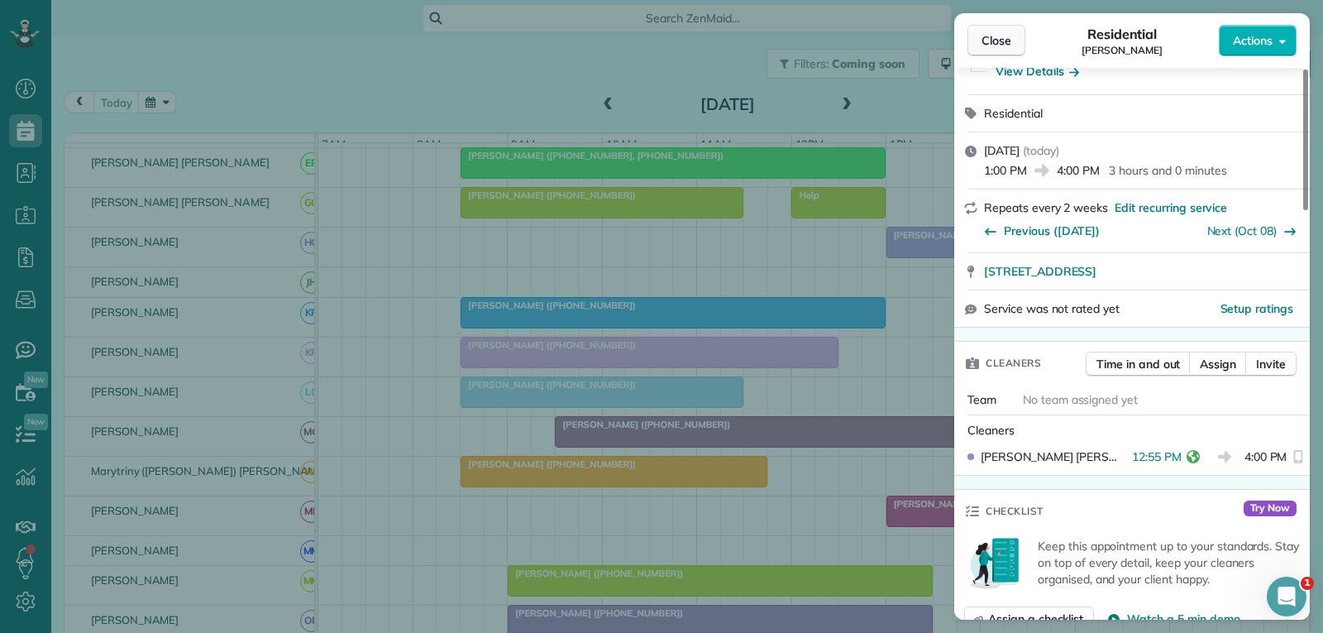
click at [991, 45] on span "Close" at bounding box center [996, 40] width 30 height 17
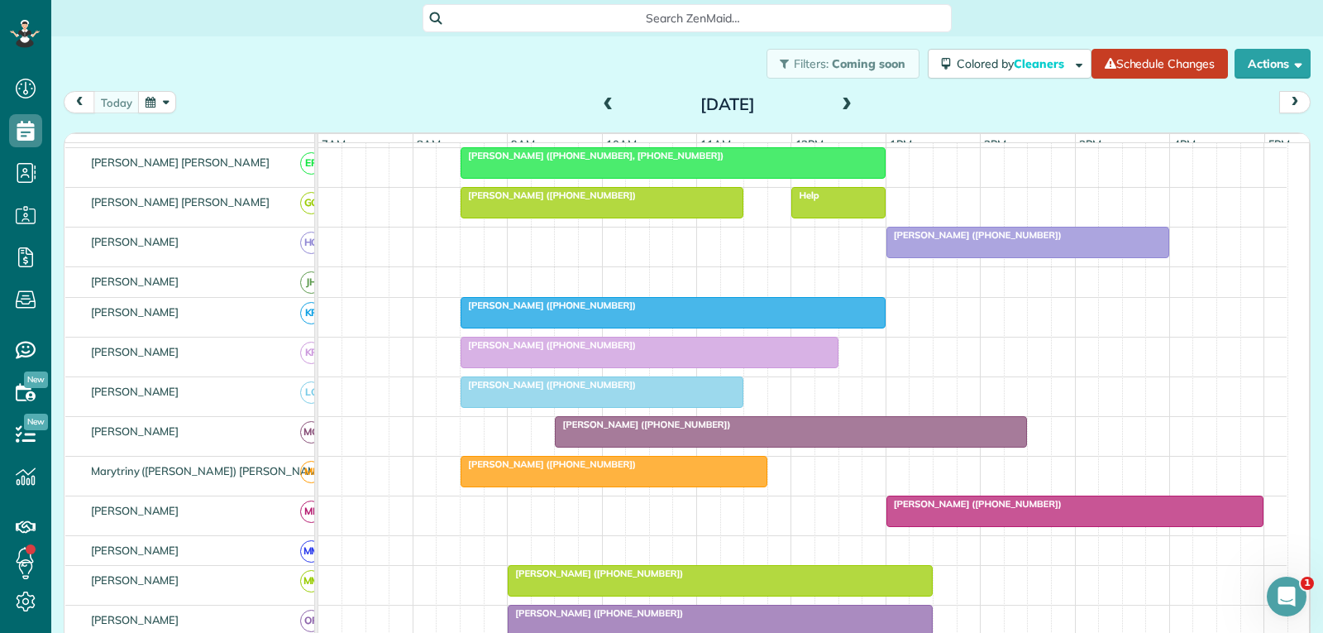
click at [671, 311] on div "[PERSON_NAME] ([PHONE_NUMBER])" at bounding box center [673, 305] width 415 height 12
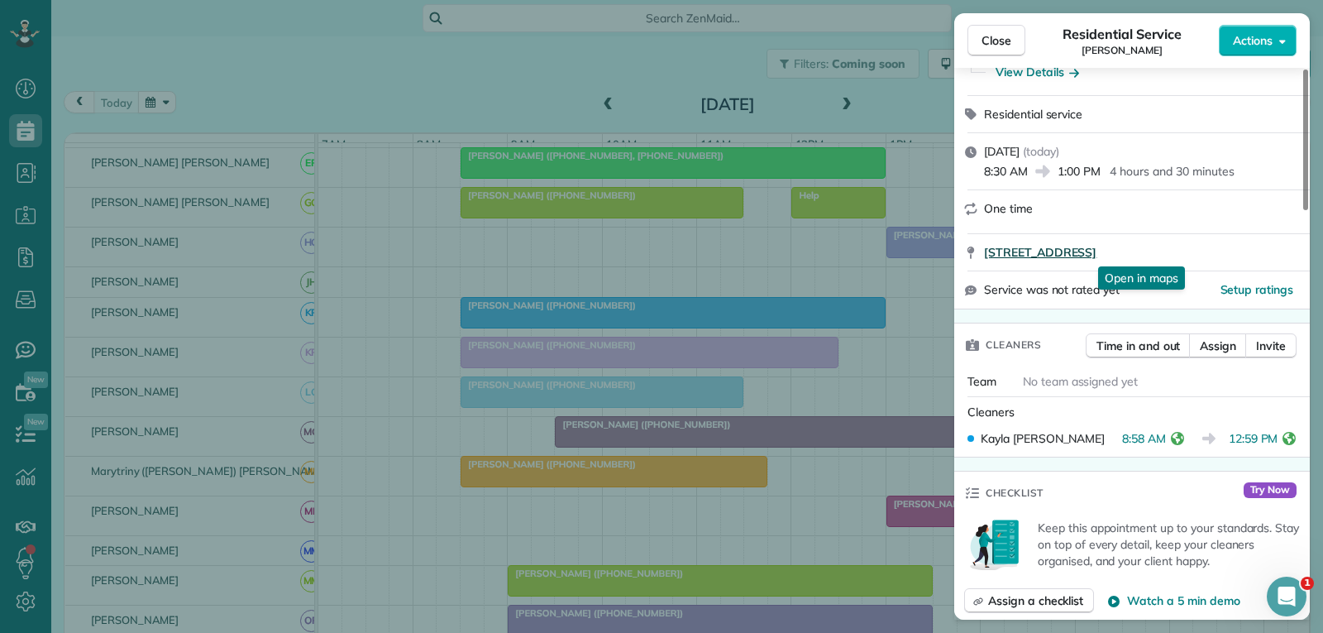
scroll to position [165, 0]
click at [996, 48] on span "Close" at bounding box center [996, 40] width 30 height 17
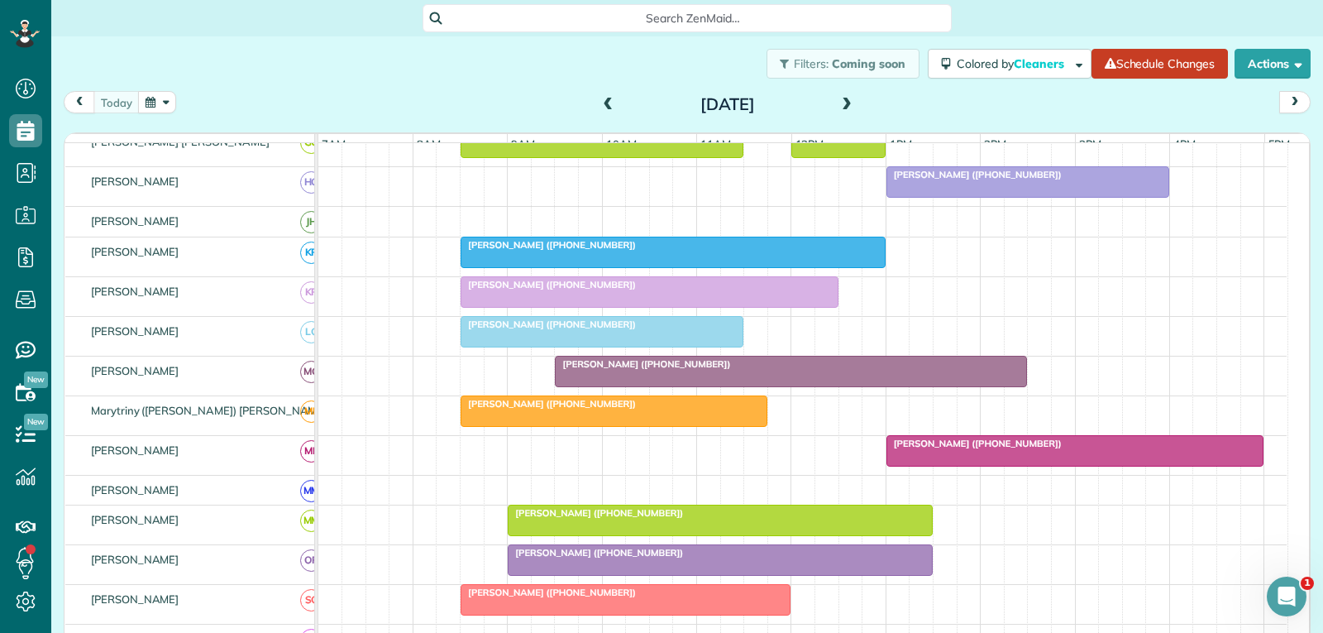
scroll to position [579, 0]
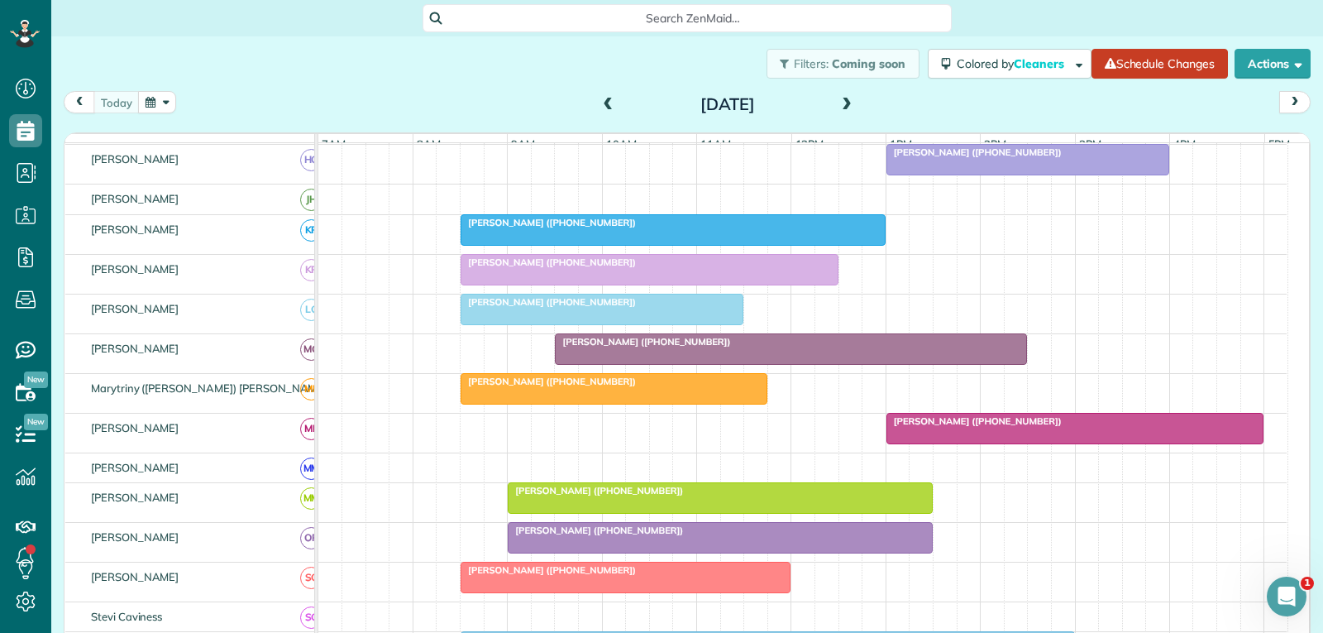
click at [663, 284] on div at bounding box center [649, 270] width 376 height 30
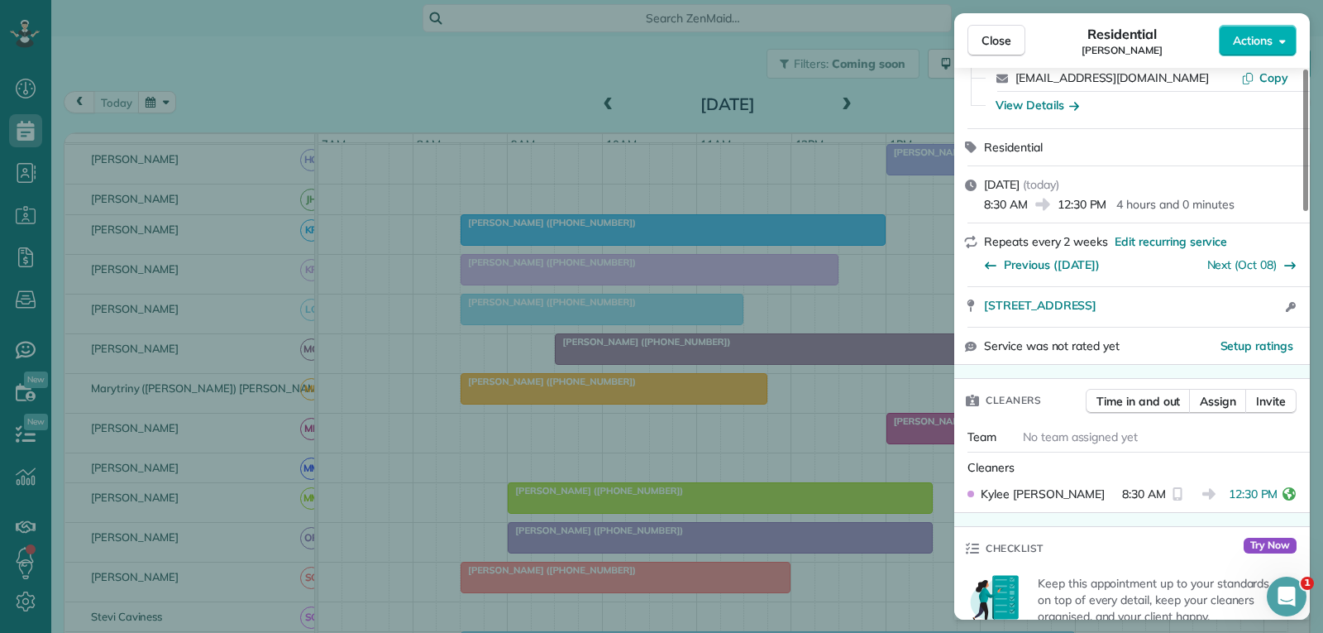
scroll to position [165, 0]
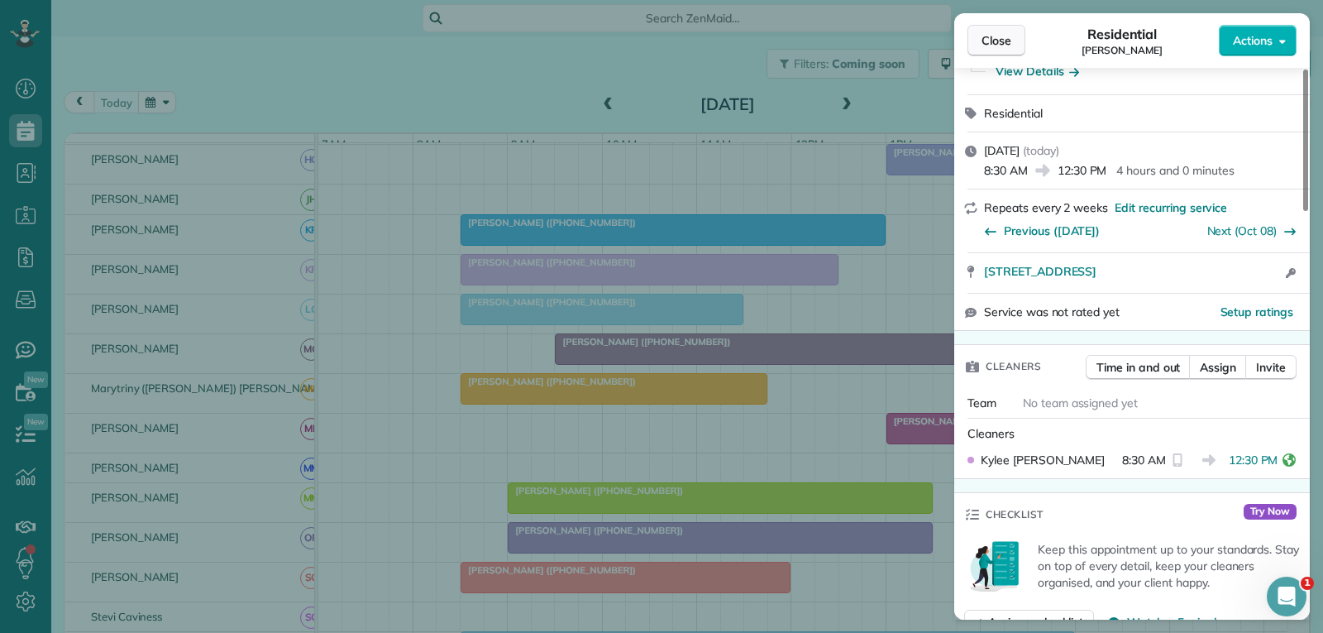
click at [995, 42] on span "Close" at bounding box center [996, 40] width 30 height 17
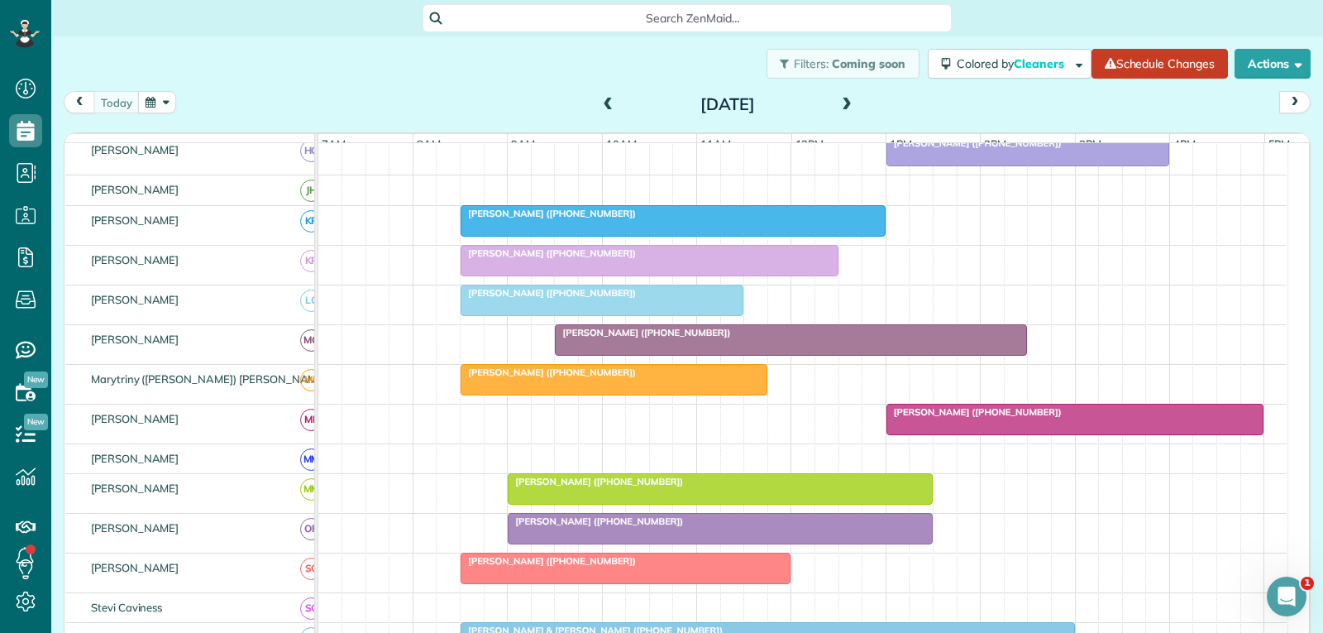
scroll to position [579, 0]
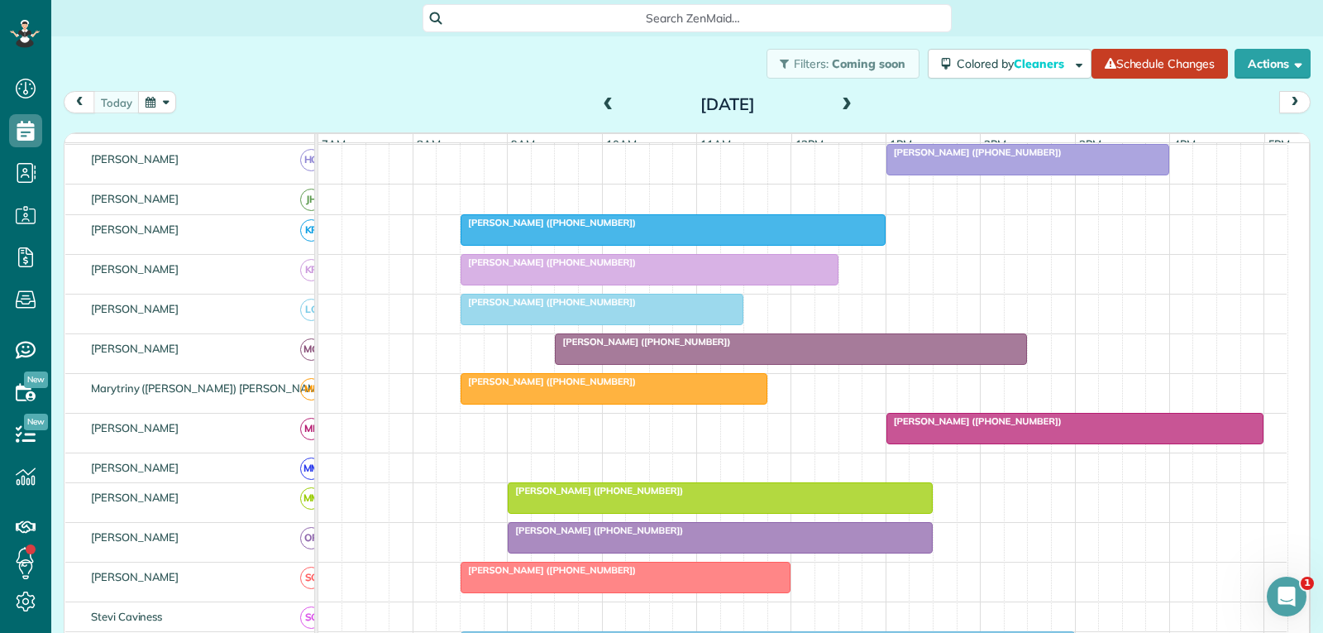
click at [648, 322] on div at bounding box center [601, 309] width 281 height 30
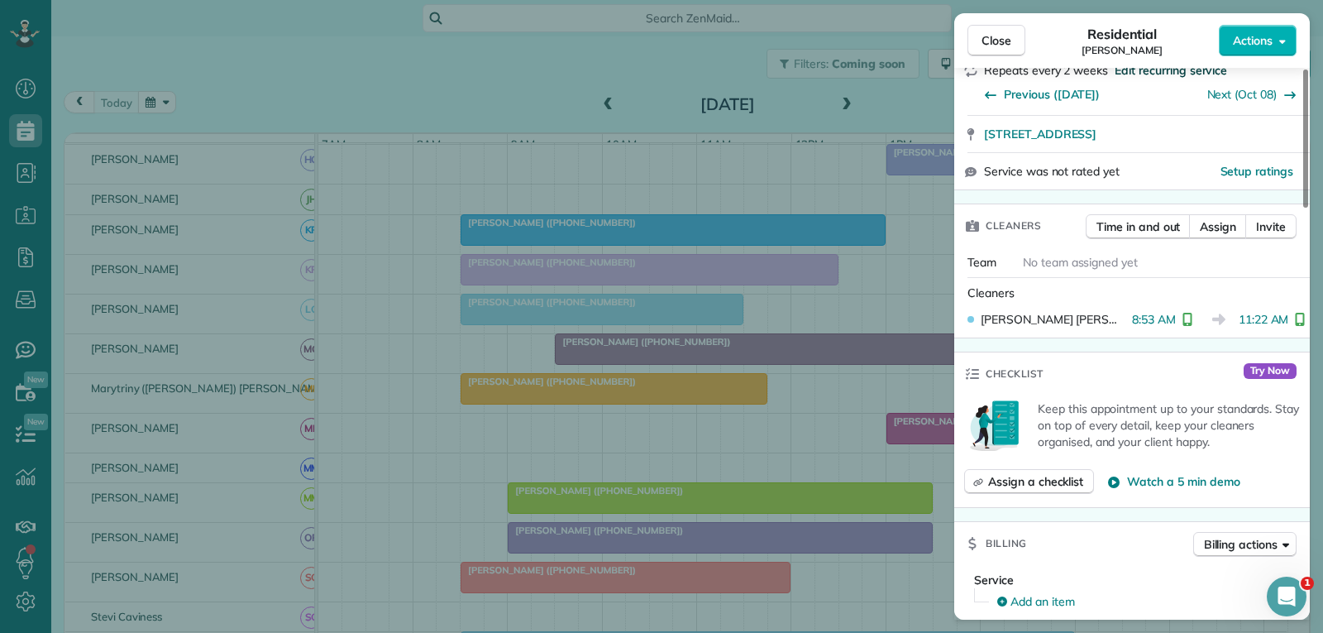
scroll to position [331, 0]
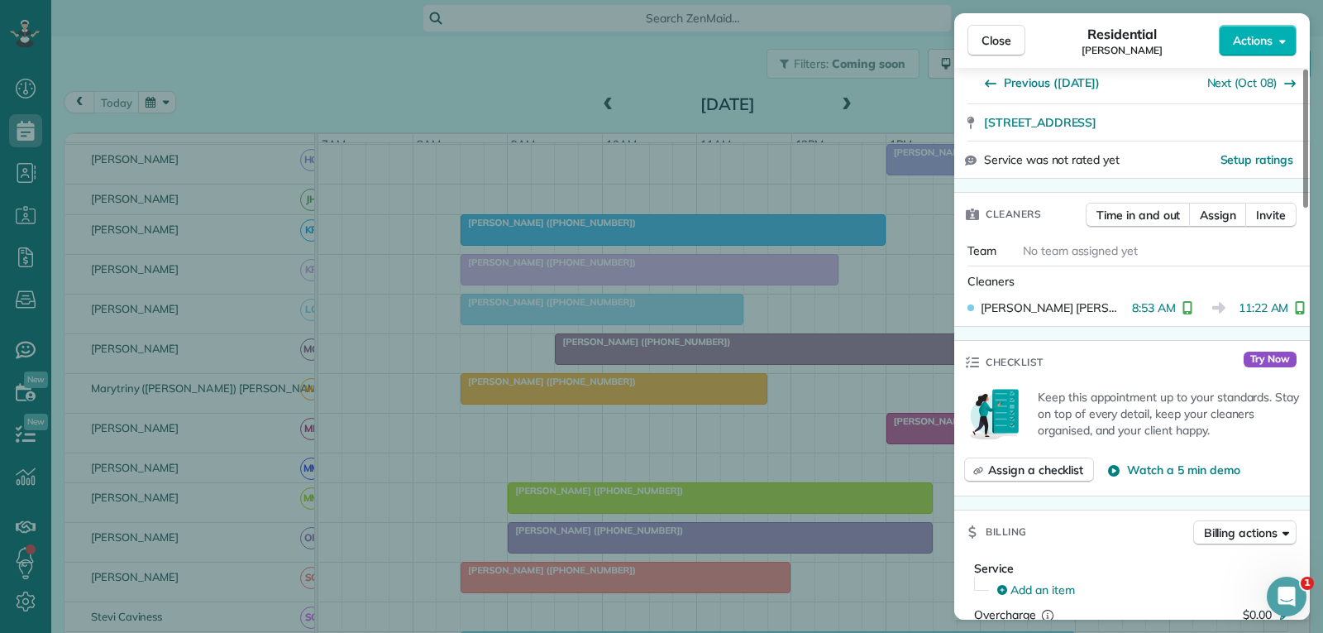
drag, startPoint x: 985, startPoint y: 48, endPoint x: 990, endPoint y: 115, distance: 67.2
click at [985, 48] on span "Close" at bounding box center [996, 40] width 30 height 17
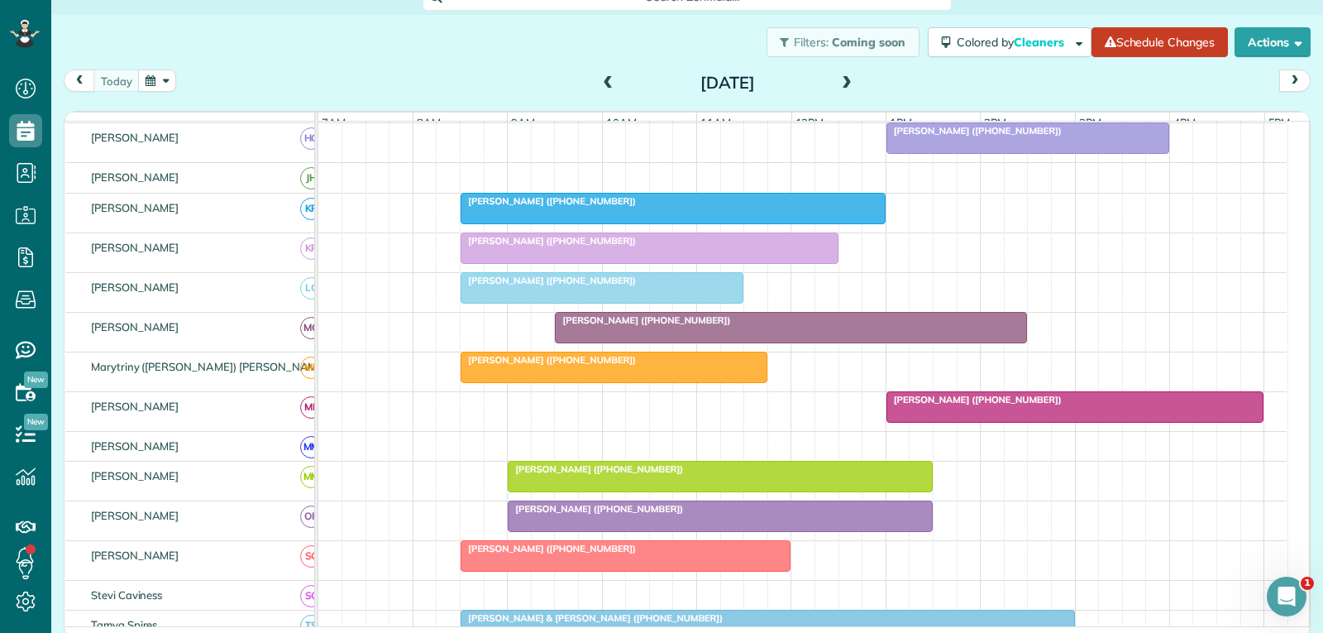
scroll to position [27, 0]
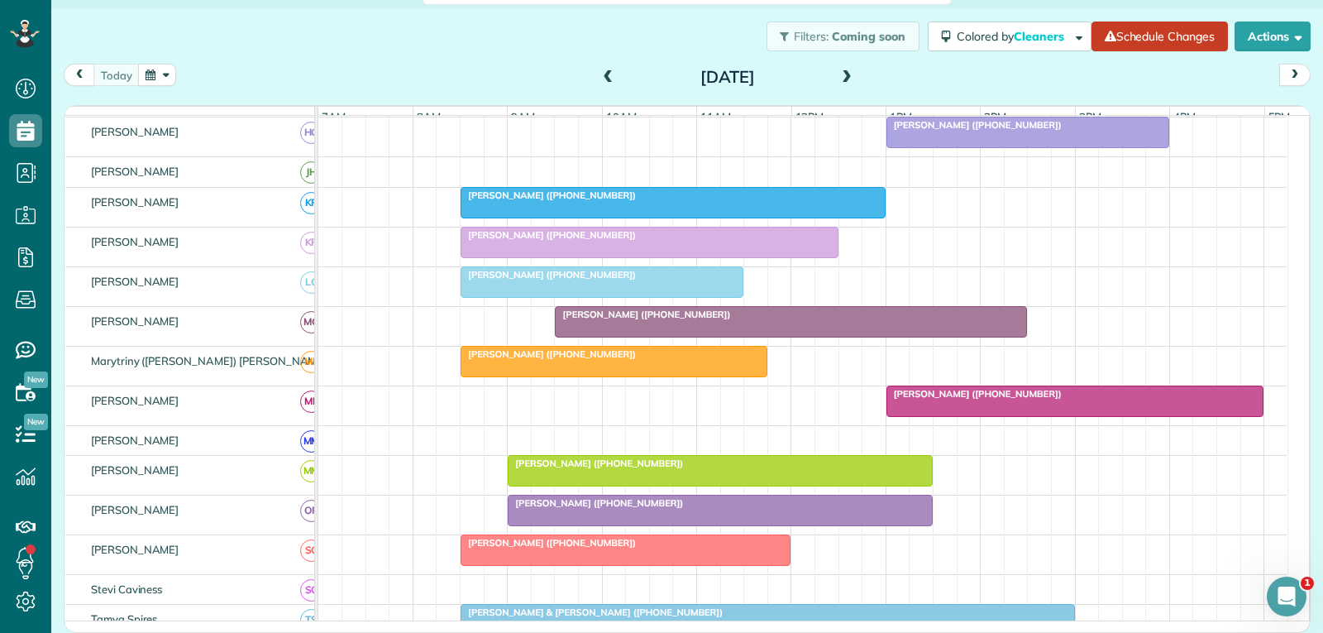
click at [751, 333] on div at bounding box center [791, 322] width 470 height 30
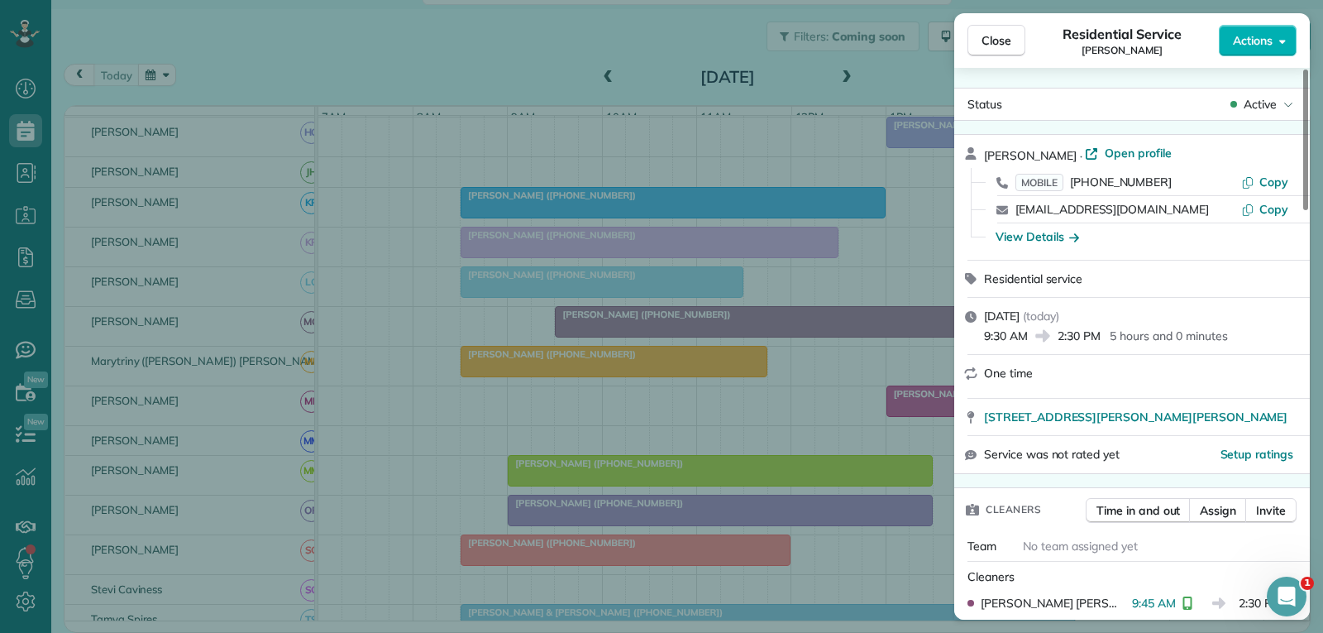
scroll to position [165, 0]
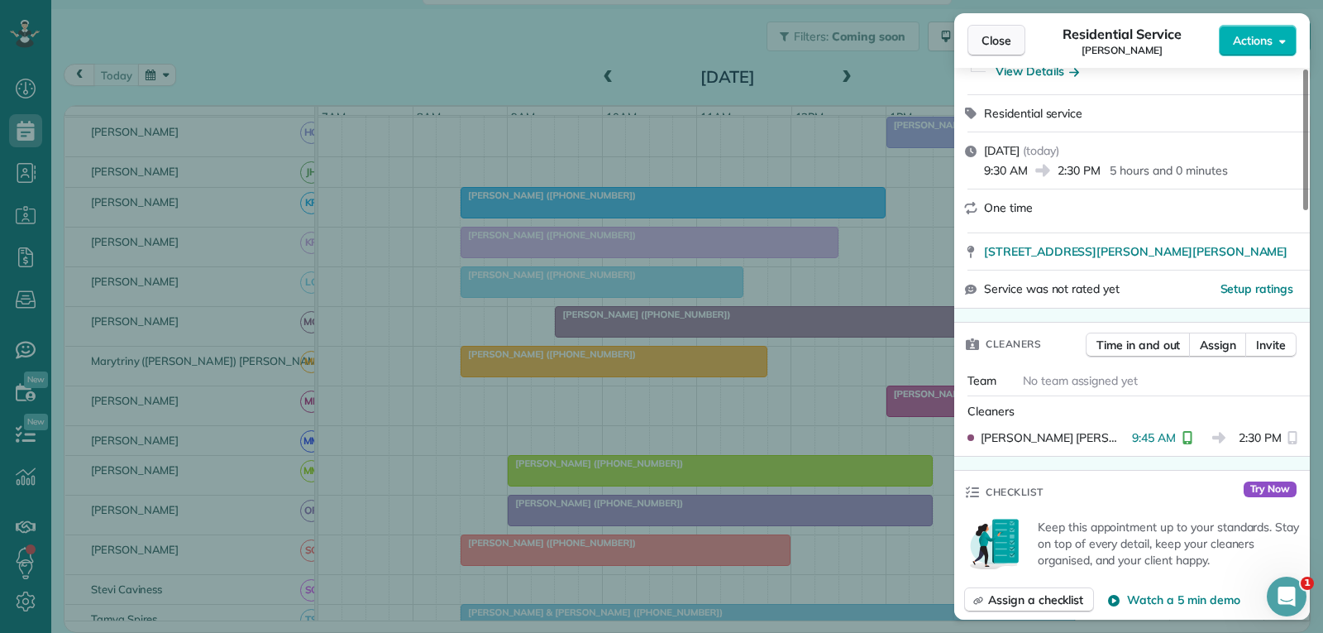
click at [988, 41] on span "Close" at bounding box center [996, 40] width 30 height 17
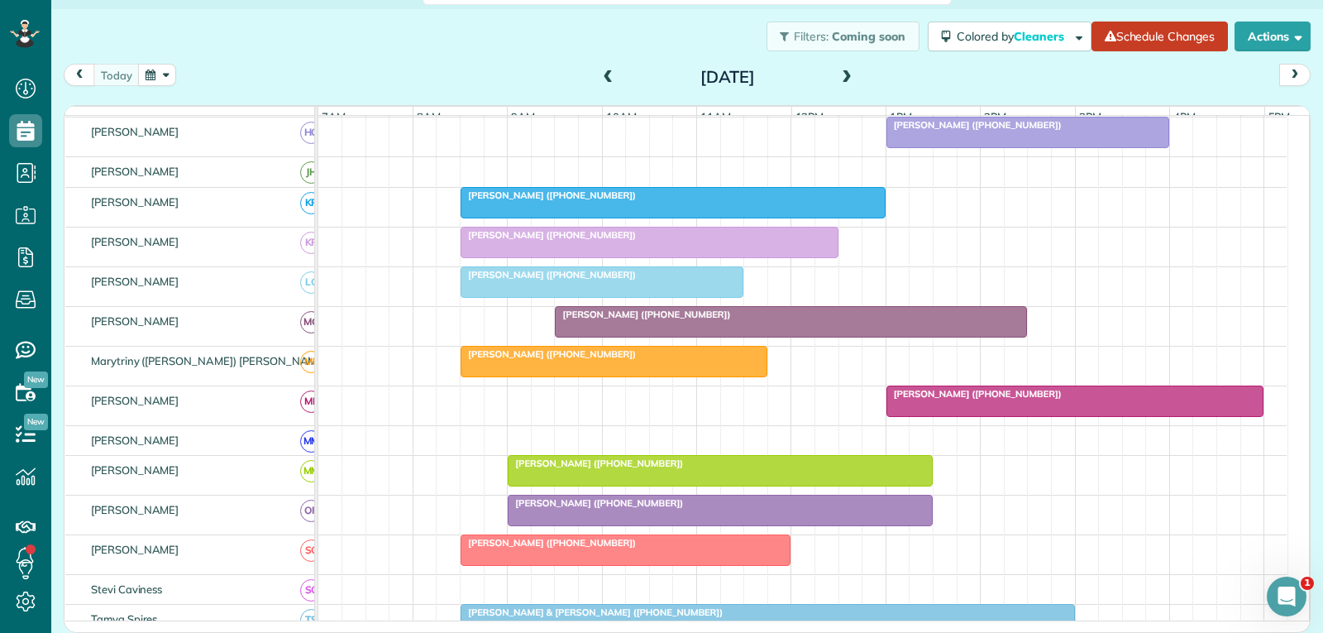
click at [638, 376] on div at bounding box center [613, 361] width 305 height 30
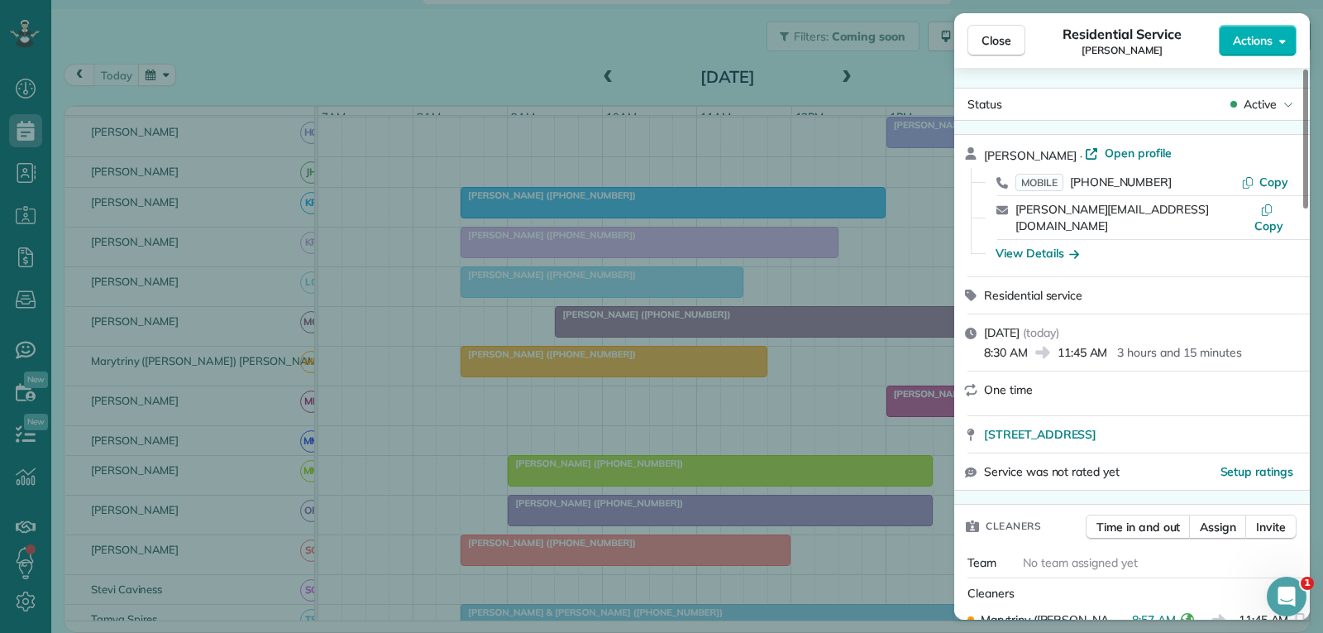
scroll to position [165, 0]
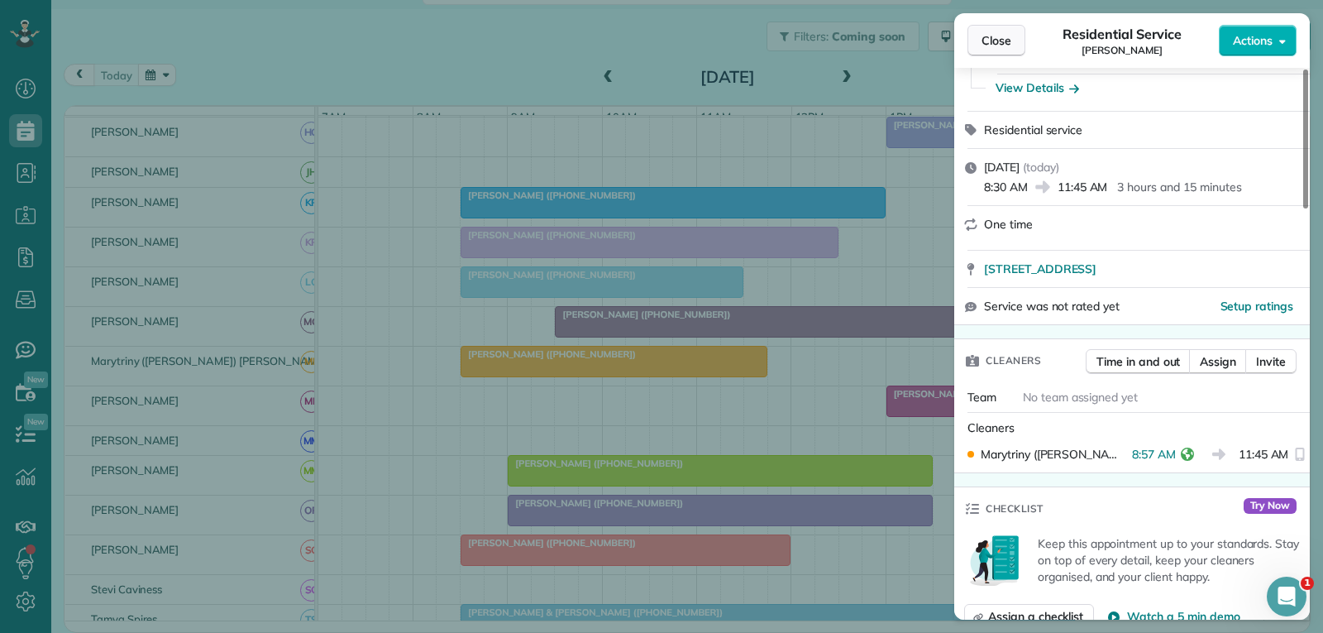
click at [994, 45] on span "Close" at bounding box center [996, 40] width 30 height 17
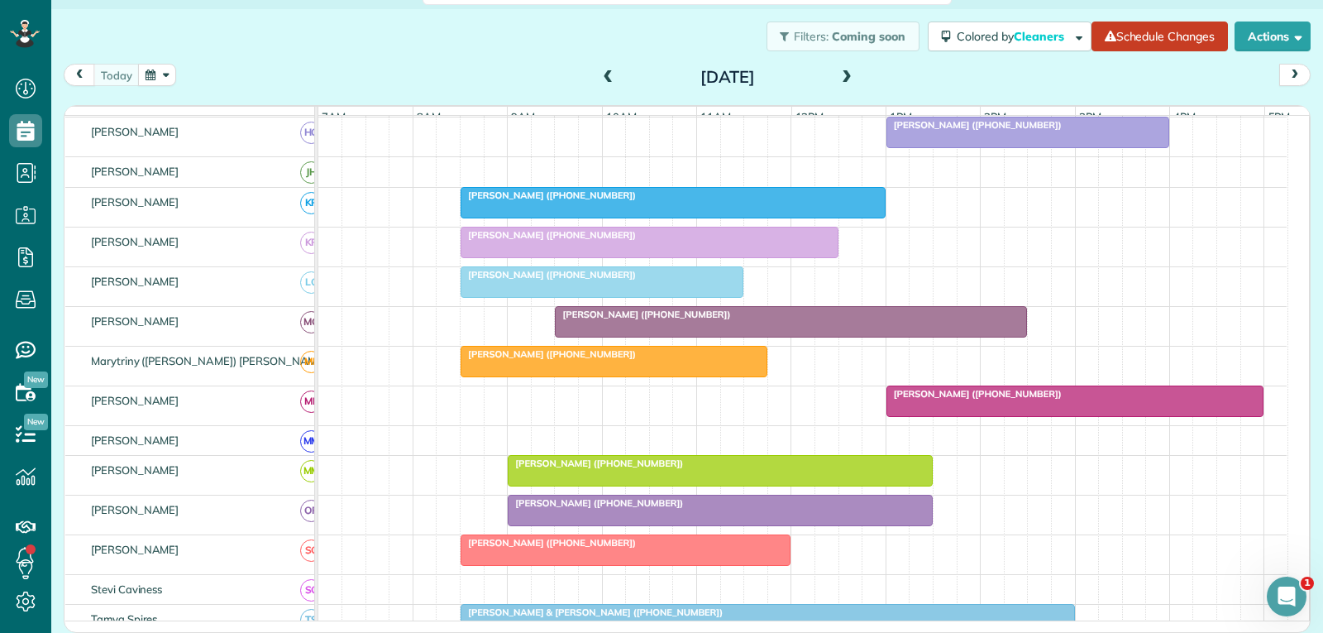
click at [988, 399] on span "[PERSON_NAME] ([PHONE_NUMBER])" at bounding box center [974, 394] width 177 height 12
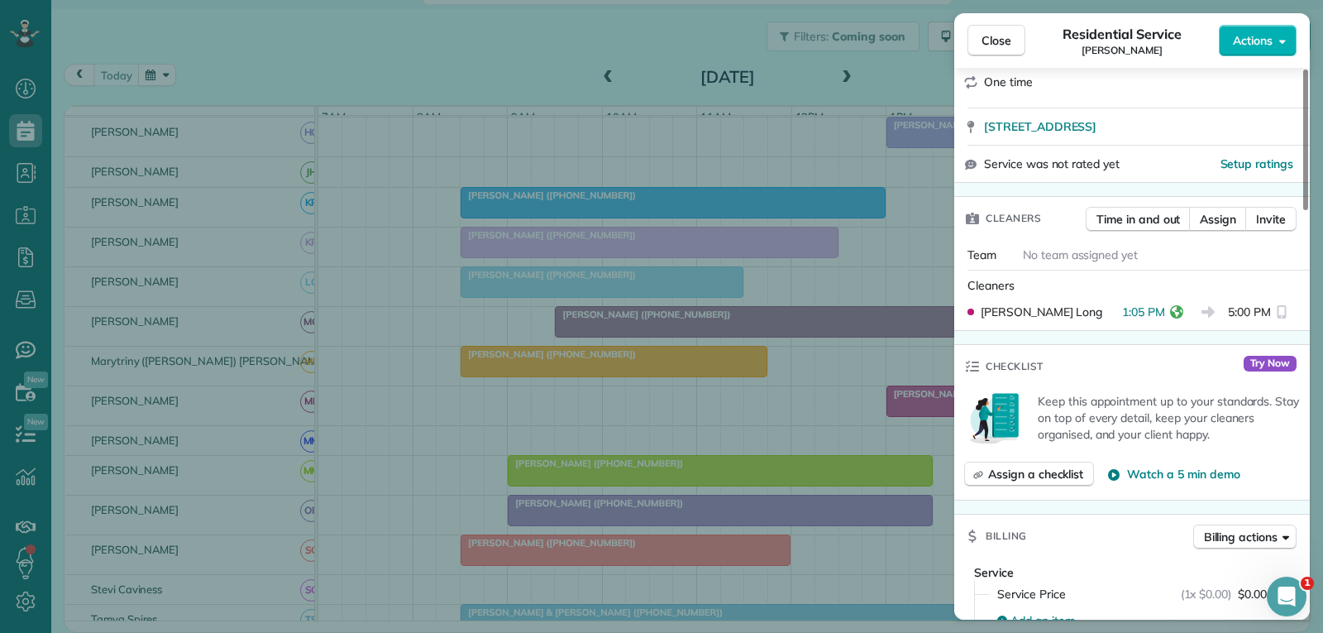
scroll to position [331, 0]
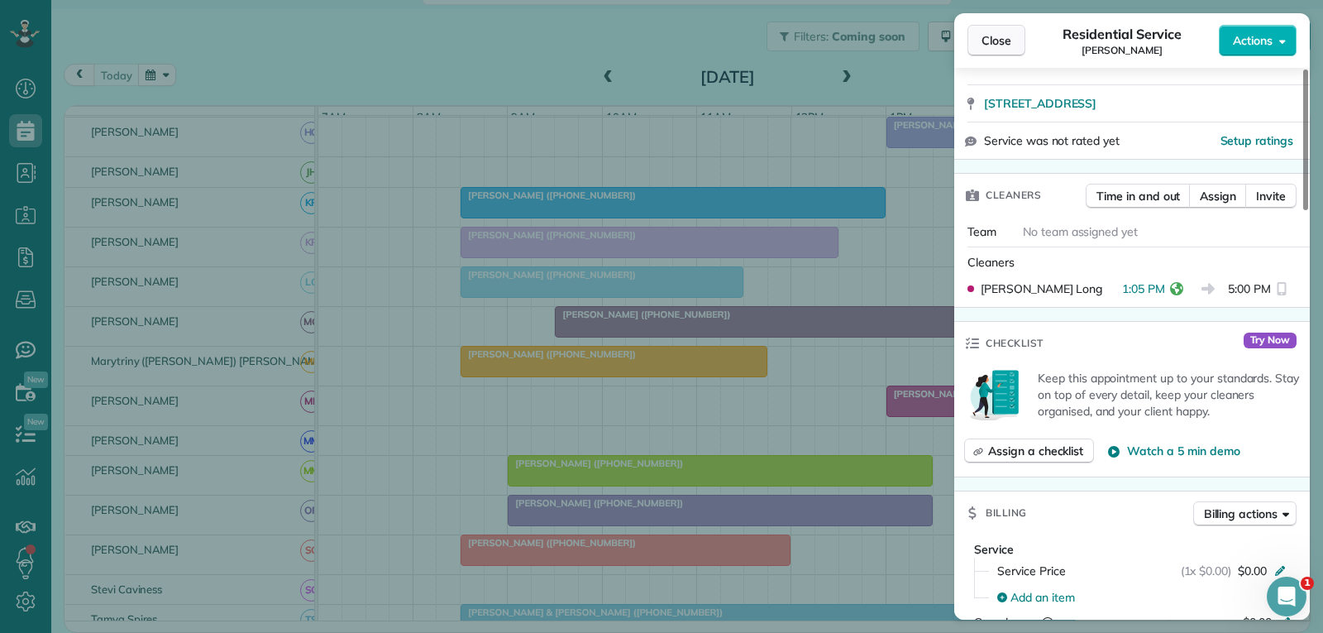
click at [998, 41] on span "Close" at bounding box center [996, 40] width 30 height 17
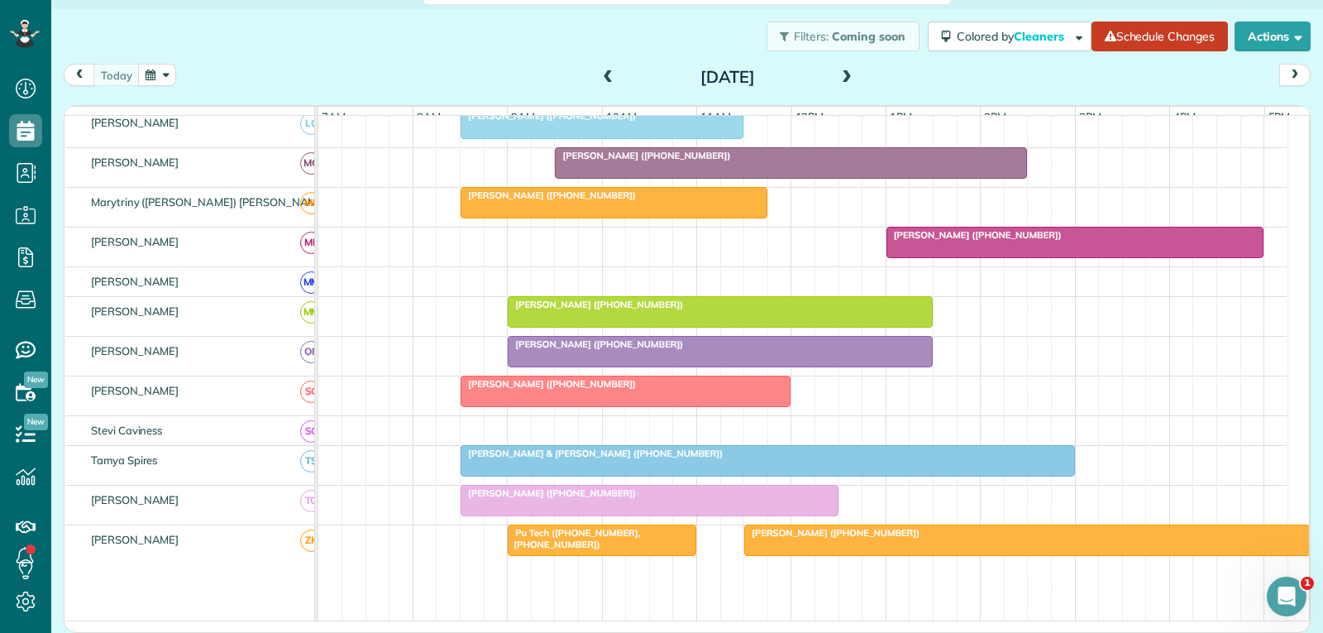
scroll to position [744, 0]
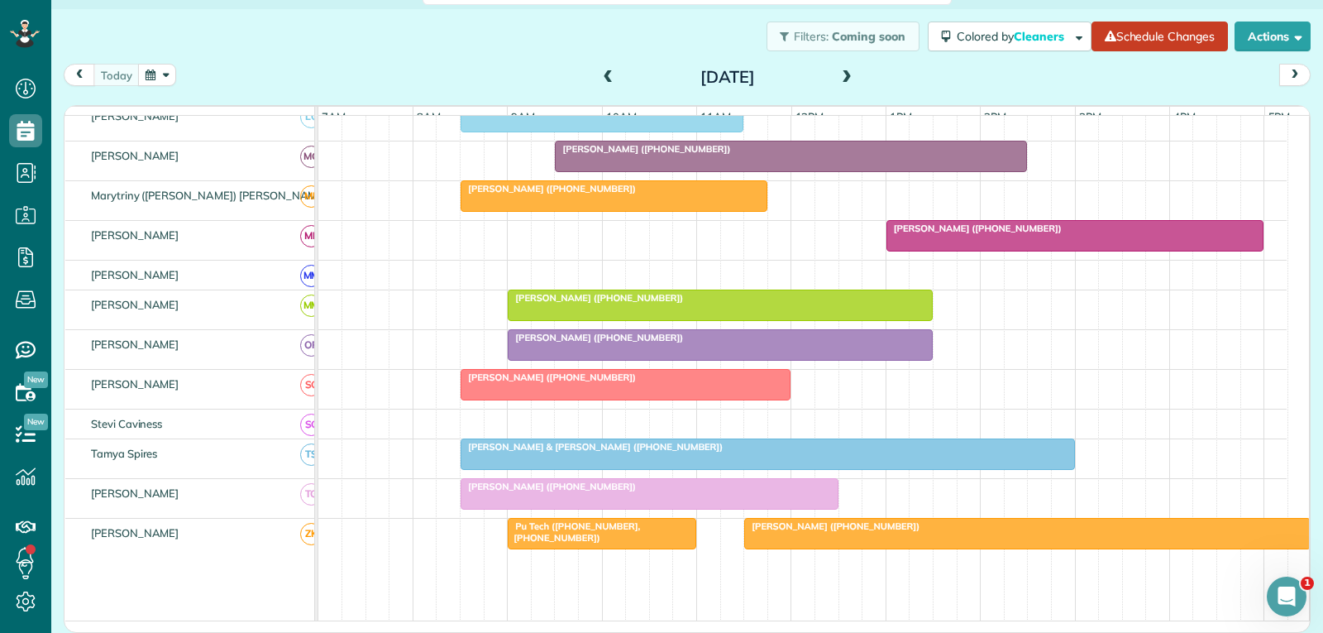
click at [717, 343] on div "[PERSON_NAME] ([PHONE_NUMBER])" at bounding box center [720, 338] width 415 height 12
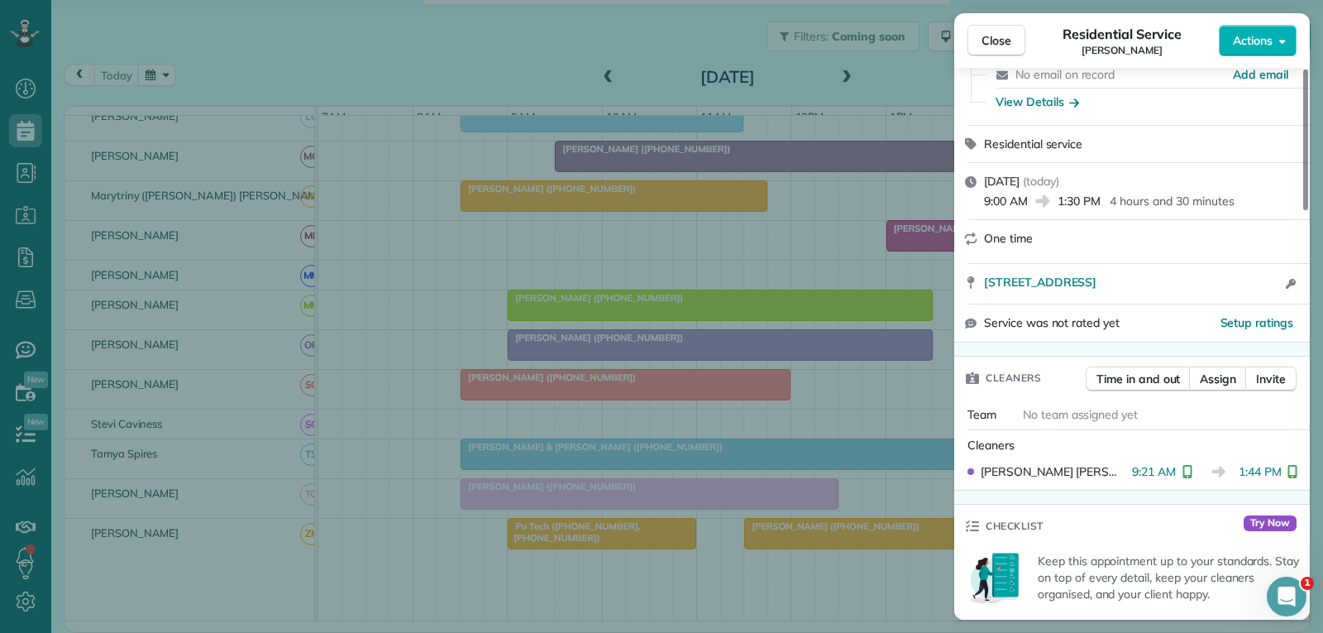
scroll to position [165, 0]
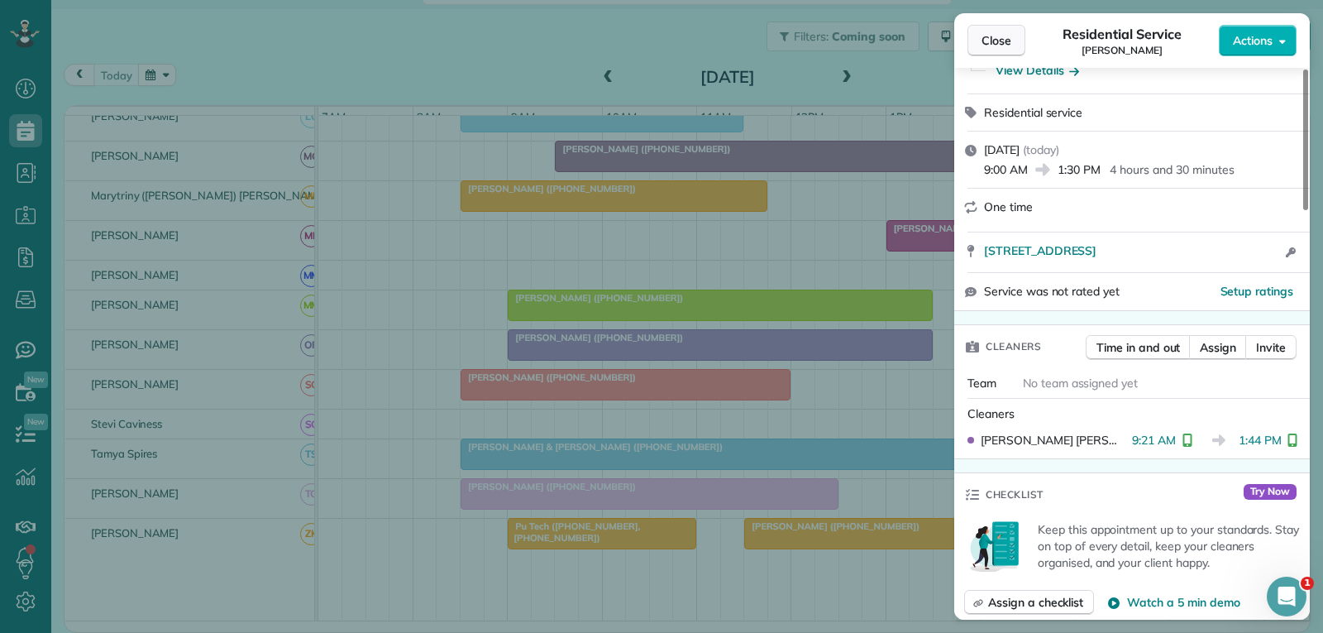
click at [1013, 36] on button "Close" at bounding box center [996, 40] width 58 height 31
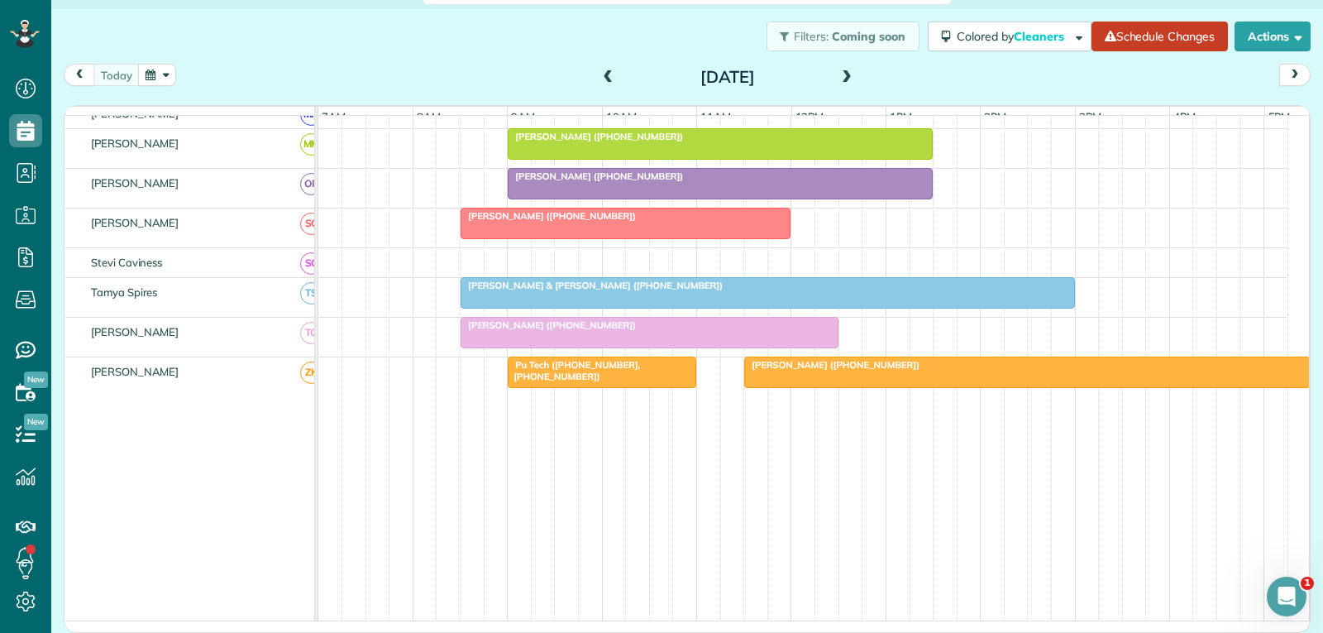
scroll to position [910, 0]
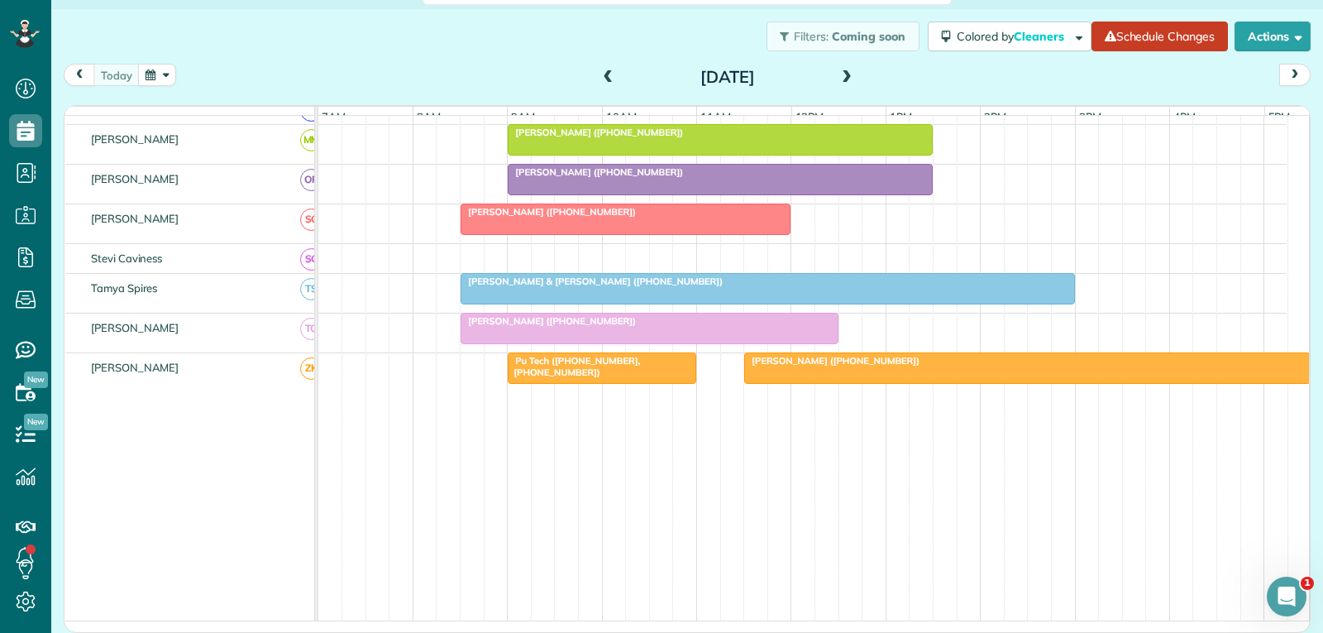
click at [685, 234] on div at bounding box center [625, 219] width 328 height 30
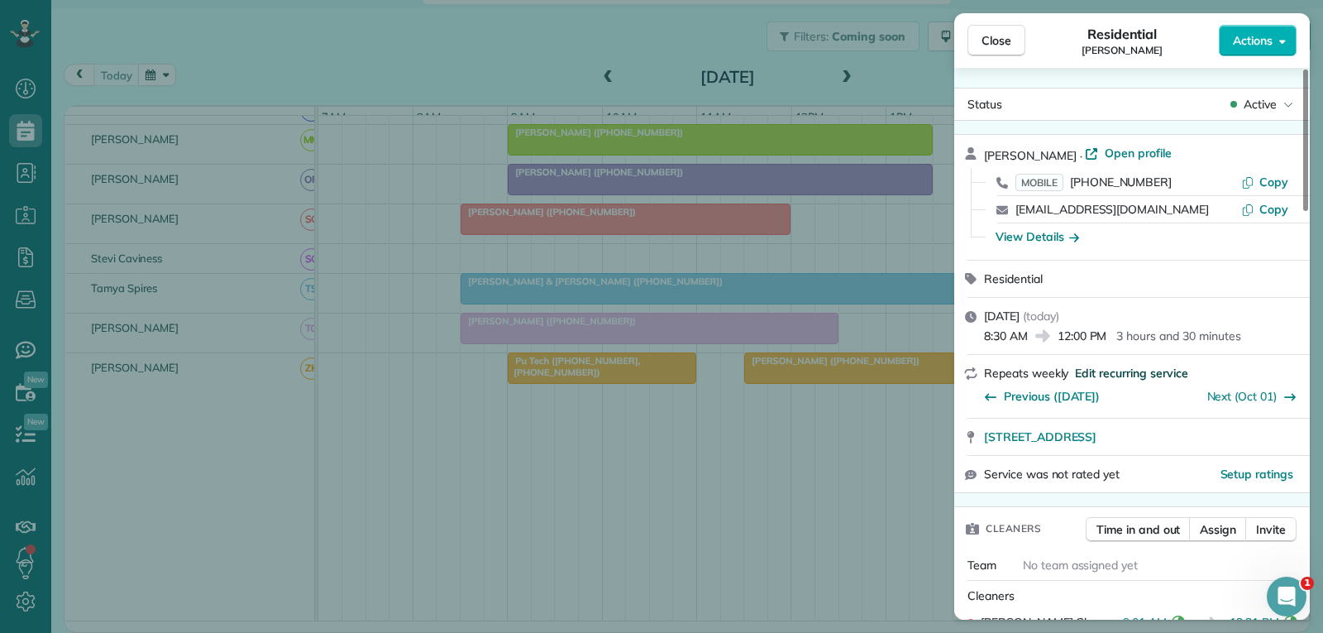
scroll to position [165, 0]
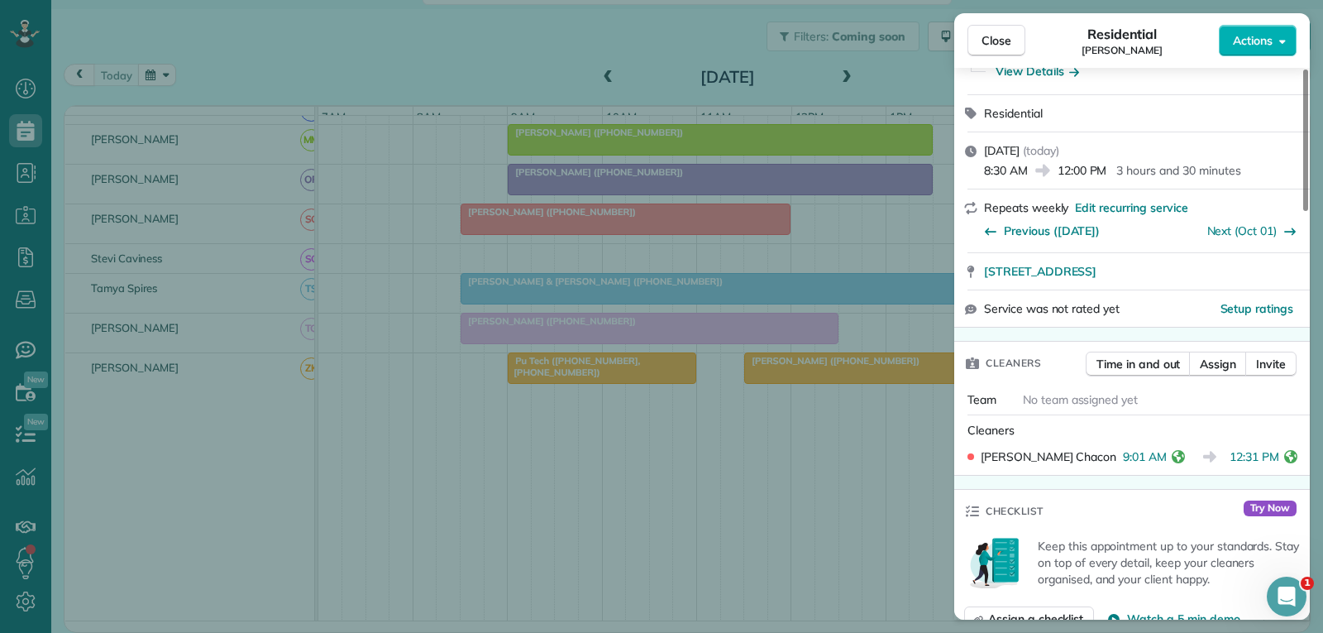
drag, startPoint x: 991, startPoint y: 47, endPoint x: 968, endPoint y: 77, distance: 37.7
click at [991, 47] on span "Close" at bounding box center [996, 40] width 30 height 17
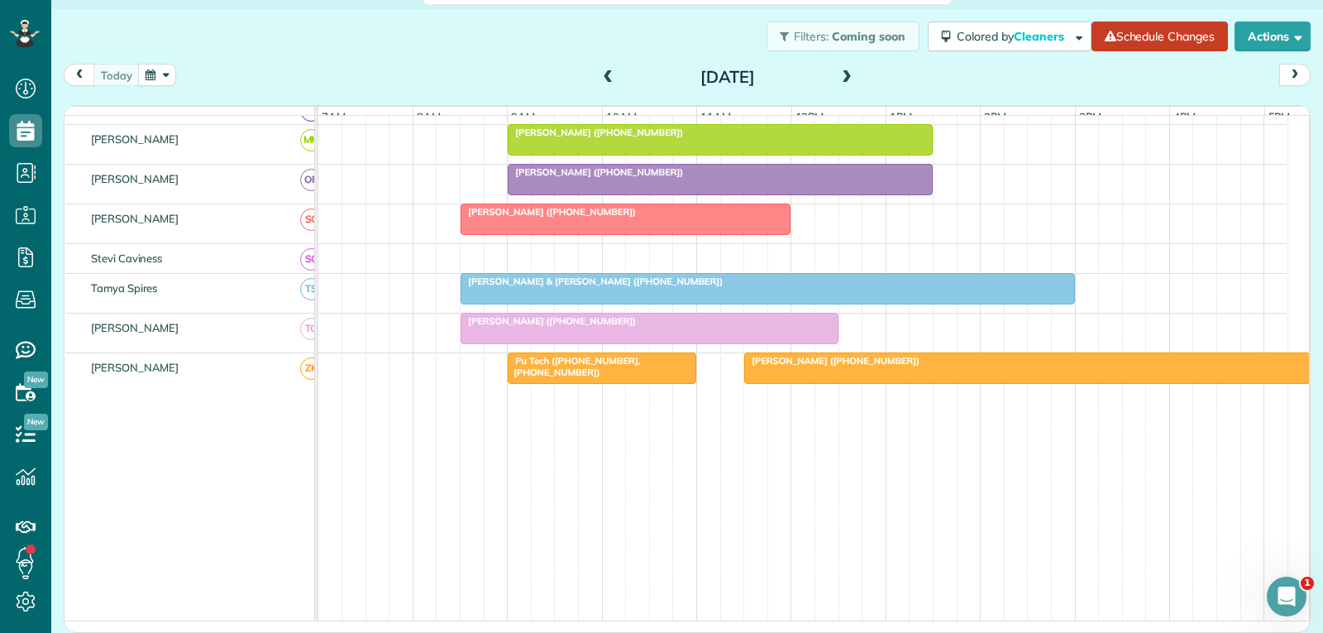
click at [733, 287] on div "[PERSON_NAME] & [PERSON_NAME] ([PHONE_NUMBER])" at bounding box center [768, 281] width 604 height 12
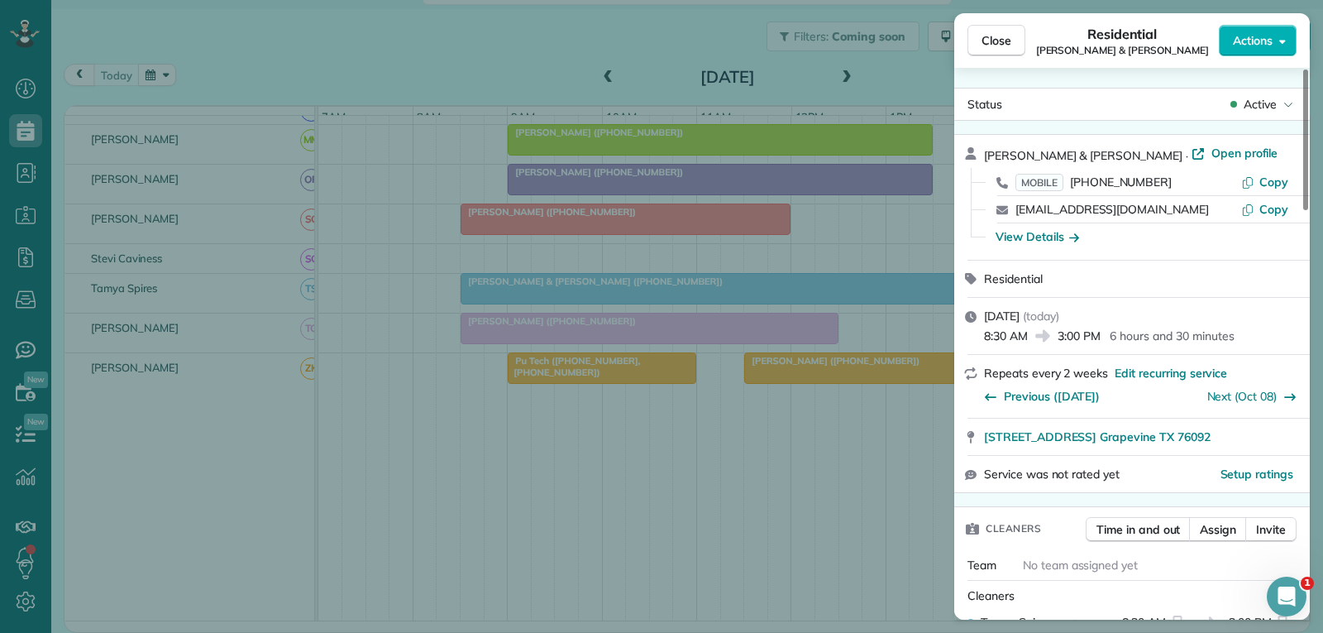
scroll to position [169, 0]
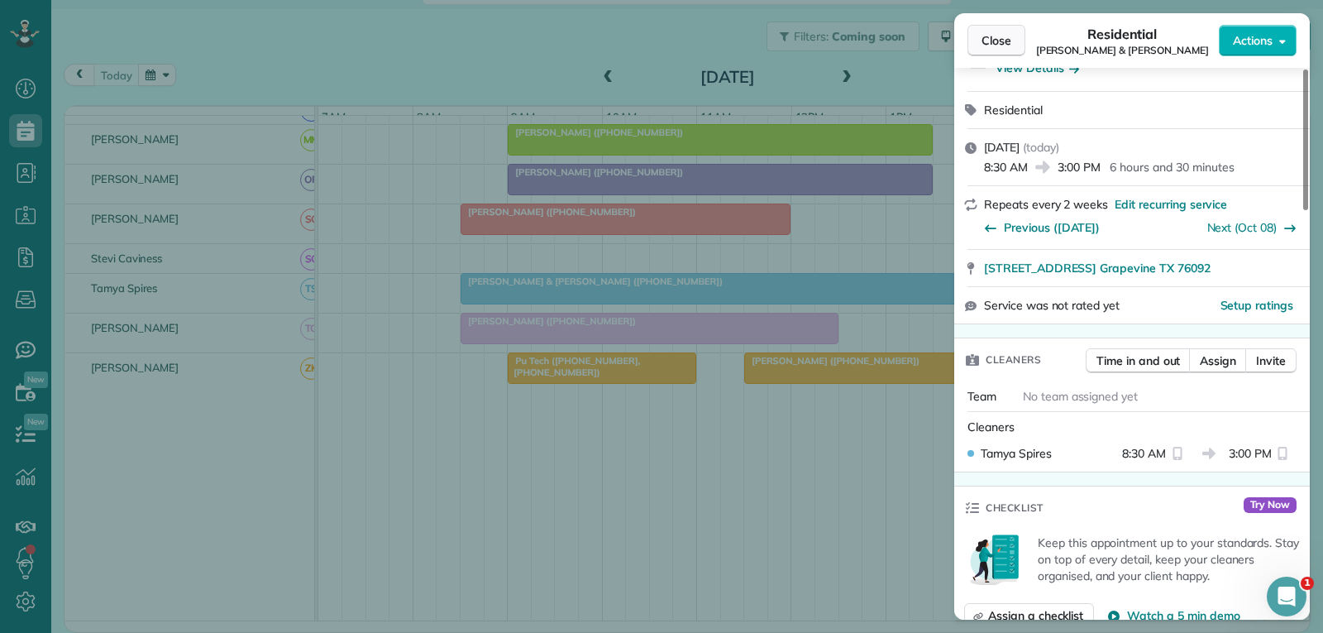
click at [991, 40] on span "Close" at bounding box center [996, 40] width 30 height 17
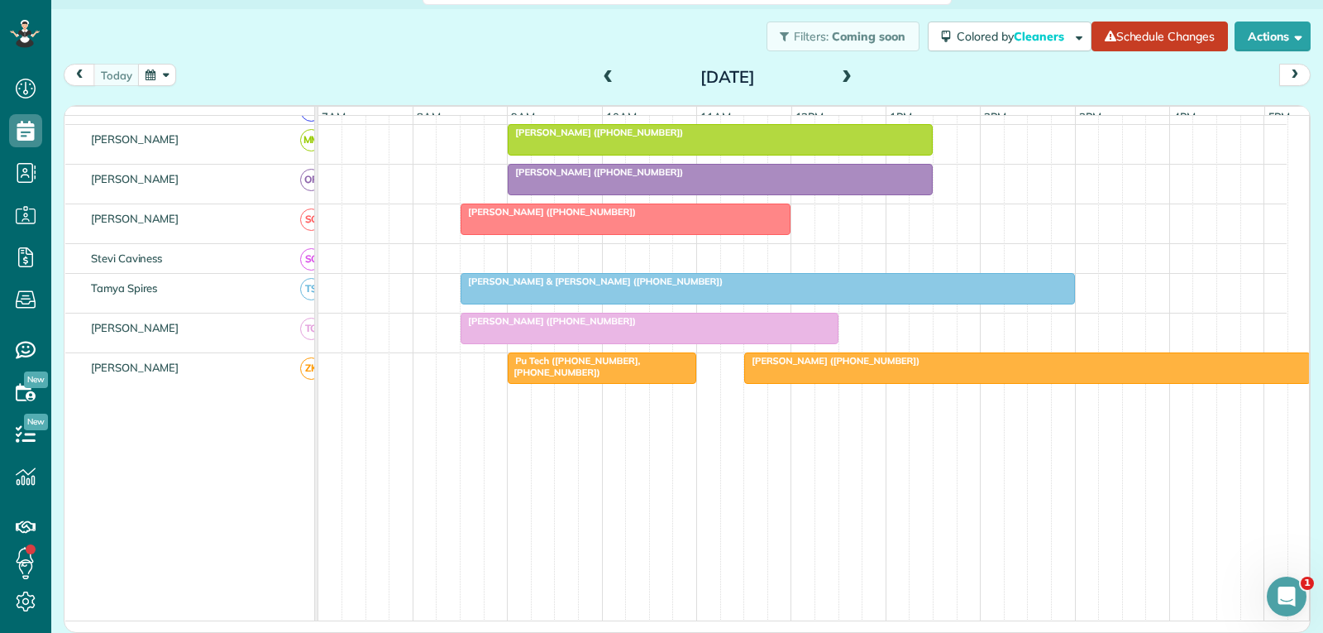
click at [672, 343] on div at bounding box center [649, 328] width 376 height 30
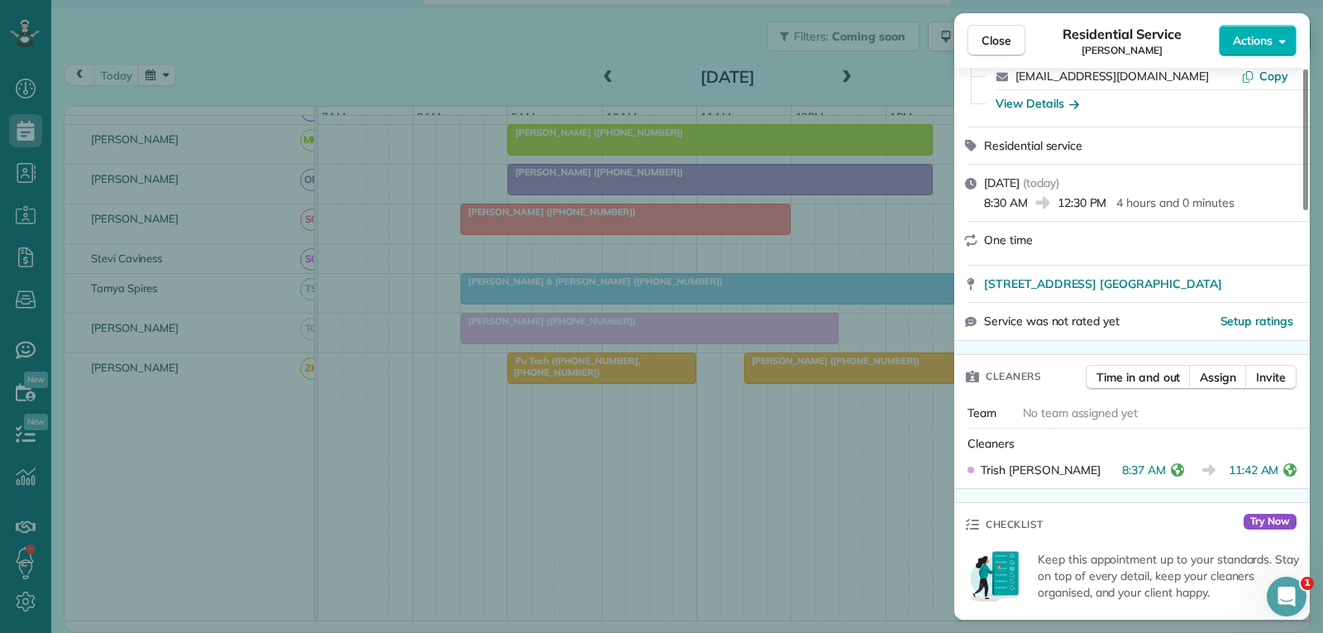
scroll to position [165, 0]
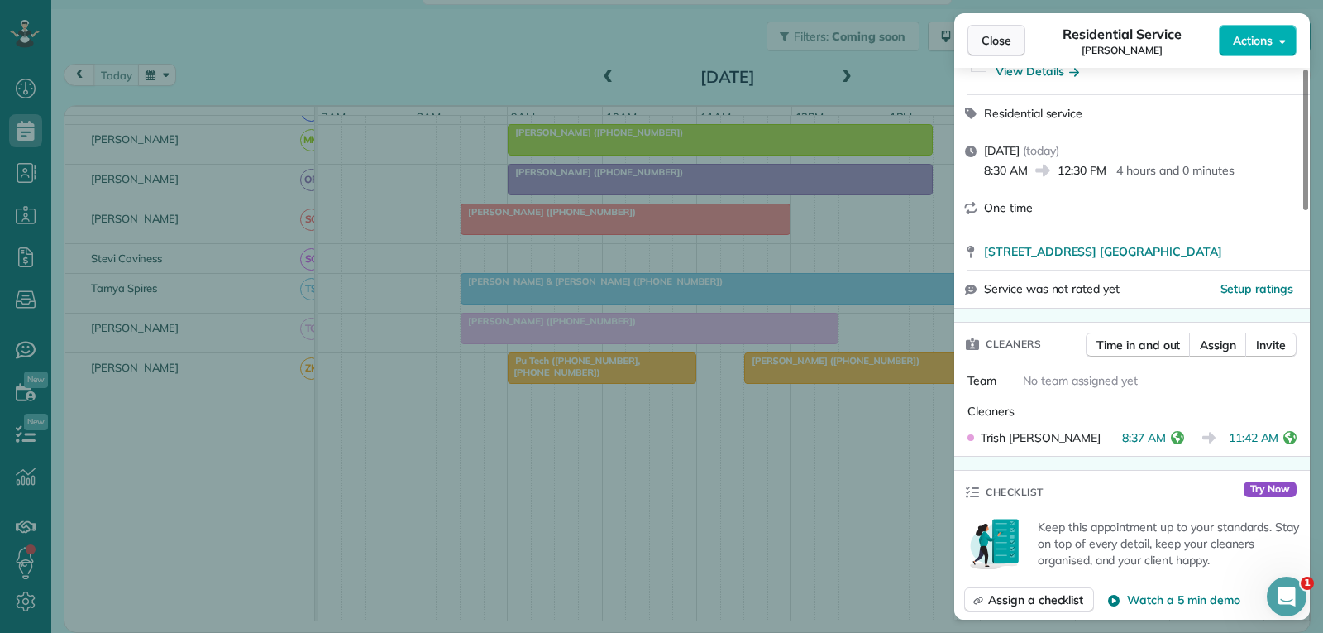
click at [1007, 44] on span "Close" at bounding box center [996, 40] width 30 height 17
